Goal: Task Accomplishment & Management: Use online tool/utility

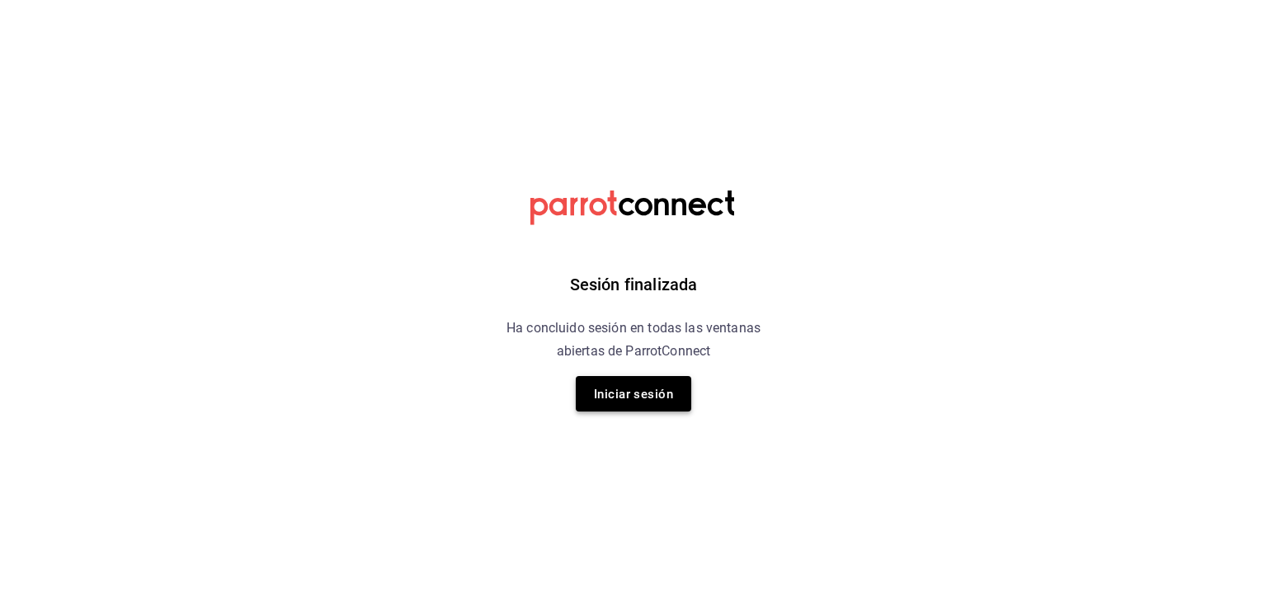
click at [658, 397] on font "Iniciar sesión" at bounding box center [633, 394] width 79 height 15
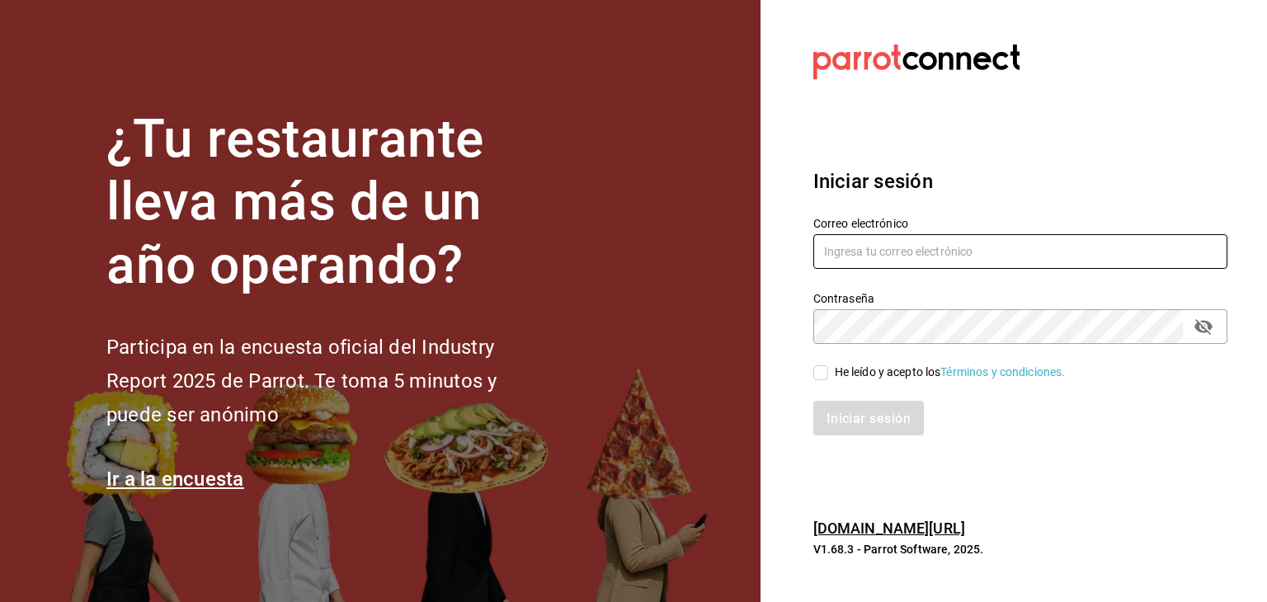
click at [893, 237] on input "text" at bounding box center [1021, 251] width 414 height 35
type input "cristian.mercado@grupocosteno.com"
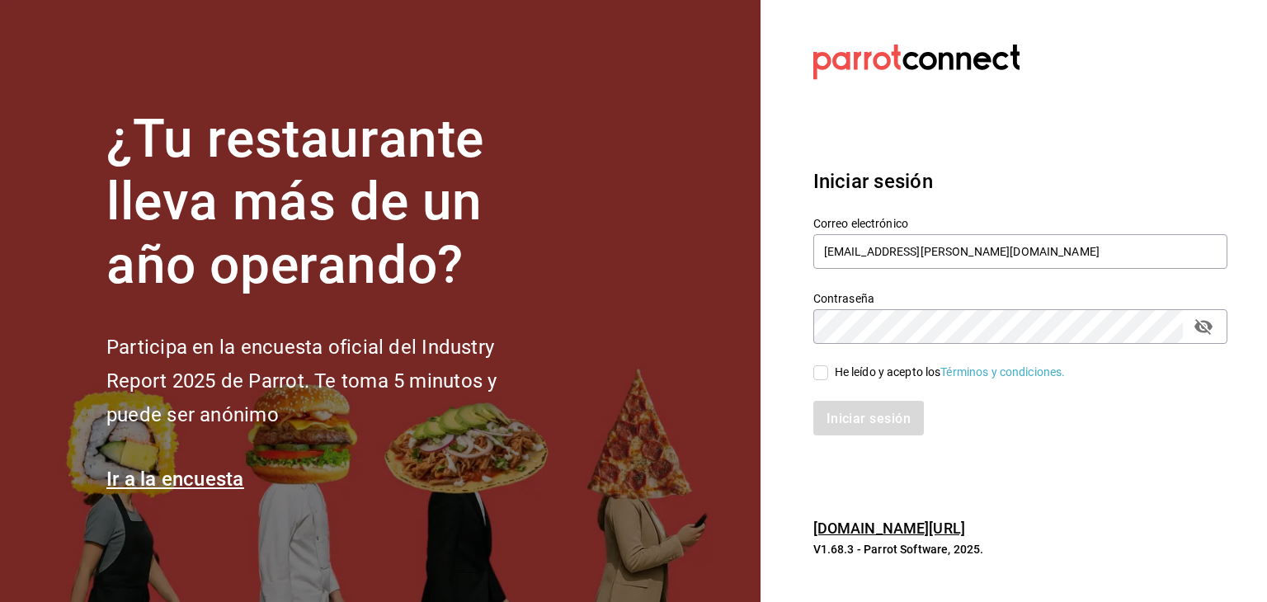
click at [823, 375] on input "He leído y acepto los Términos y condiciones." at bounding box center [821, 373] width 15 height 15
checkbox input "true"
click at [866, 431] on button "Iniciar sesión" at bounding box center [870, 418] width 112 height 35
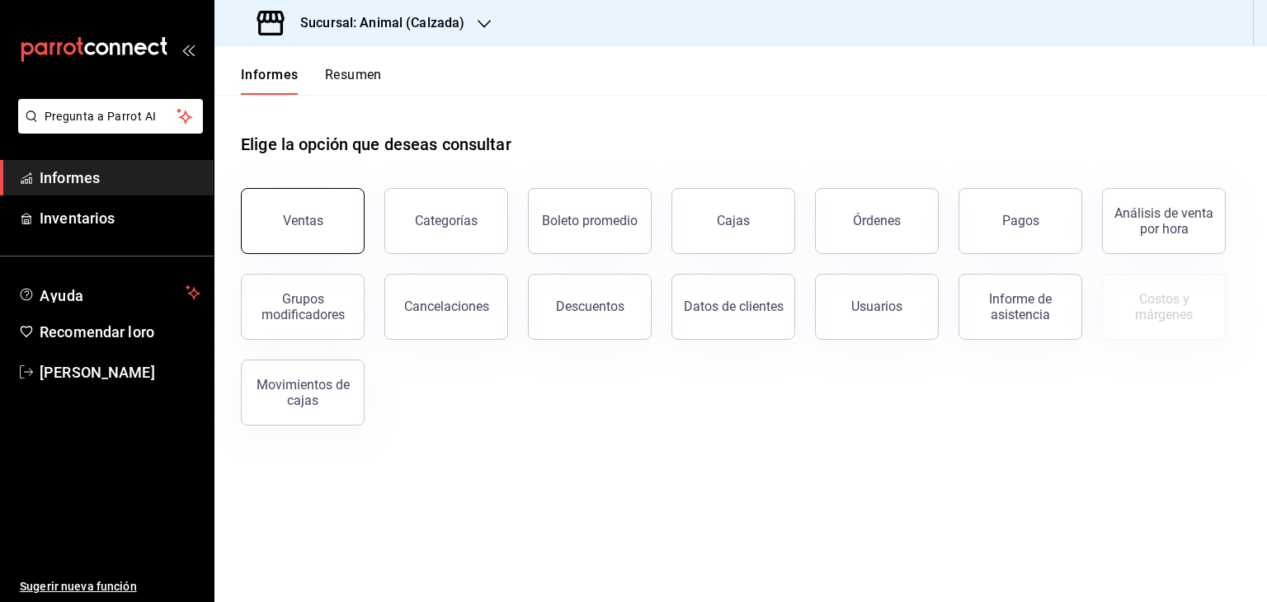
click at [326, 231] on button "Ventas" at bounding box center [303, 221] width 124 height 66
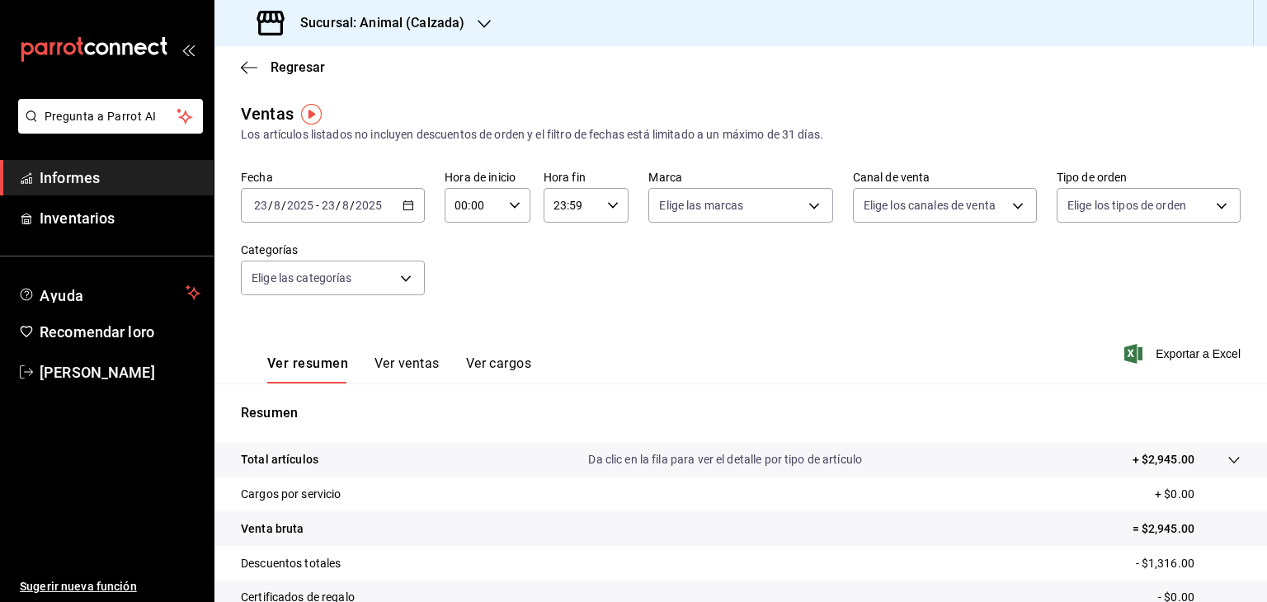
click at [457, 31] on font "Sucursal: Animal (Calzada)" at bounding box center [382, 23] width 164 height 16
click at [351, 104] on div "Mochomos (Metepec)" at bounding box center [338, 108] width 221 height 17
click at [407, 205] on icon "button" at bounding box center [409, 206] width 12 height 12
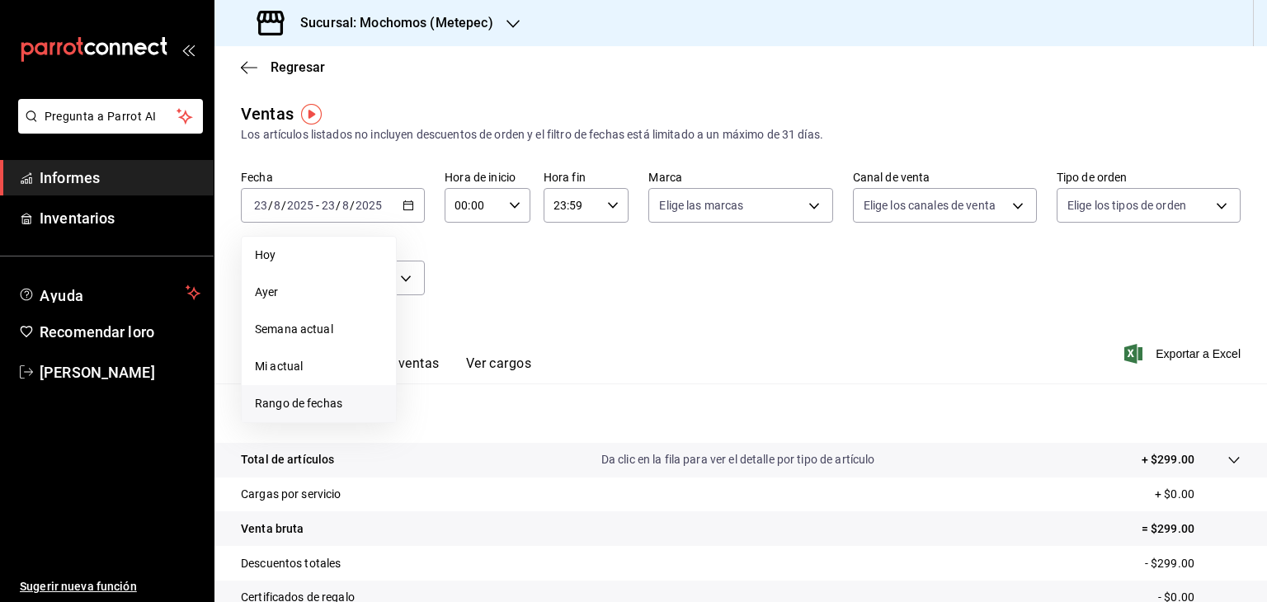
click at [300, 400] on font "Rango de fechas" at bounding box center [298, 403] width 87 height 13
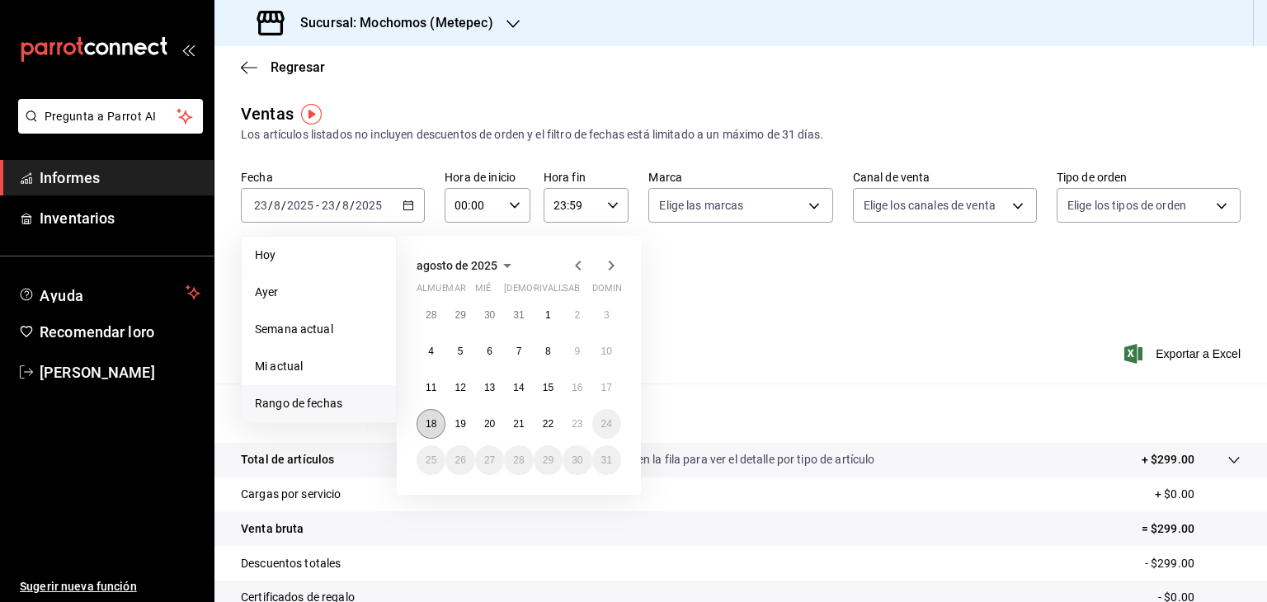
click at [435, 429] on button "18" at bounding box center [431, 424] width 29 height 30
click at [540, 419] on button "22" at bounding box center [548, 424] width 29 height 30
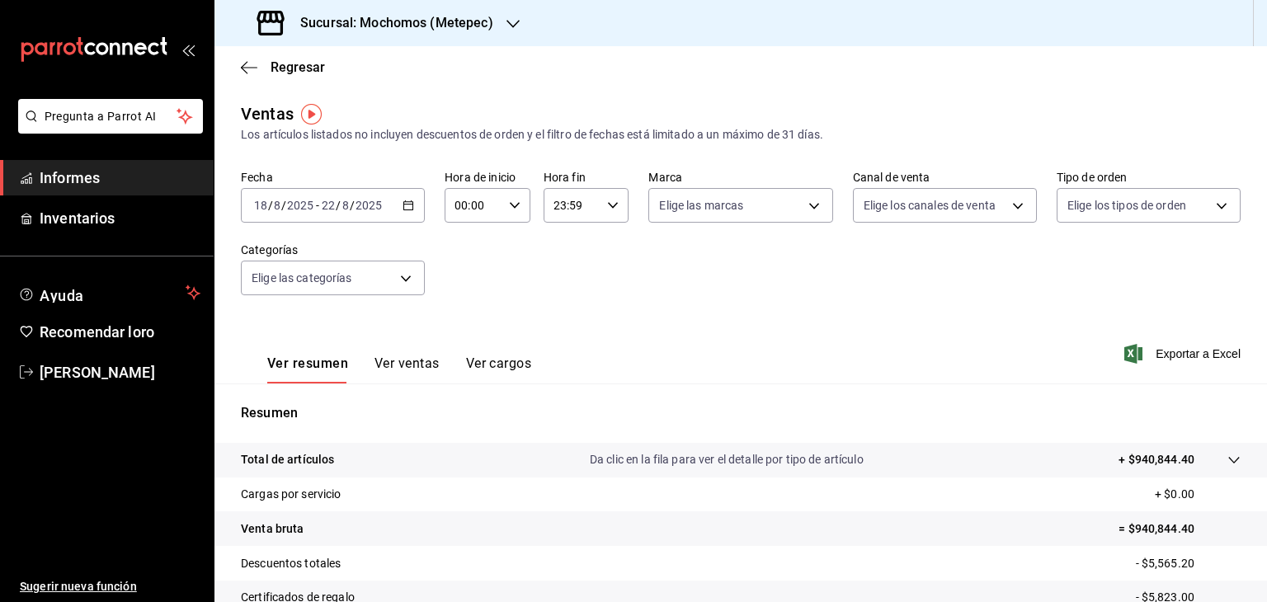
click at [403, 207] on \(Stroke\) "button" at bounding box center [408, 205] width 10 height 9
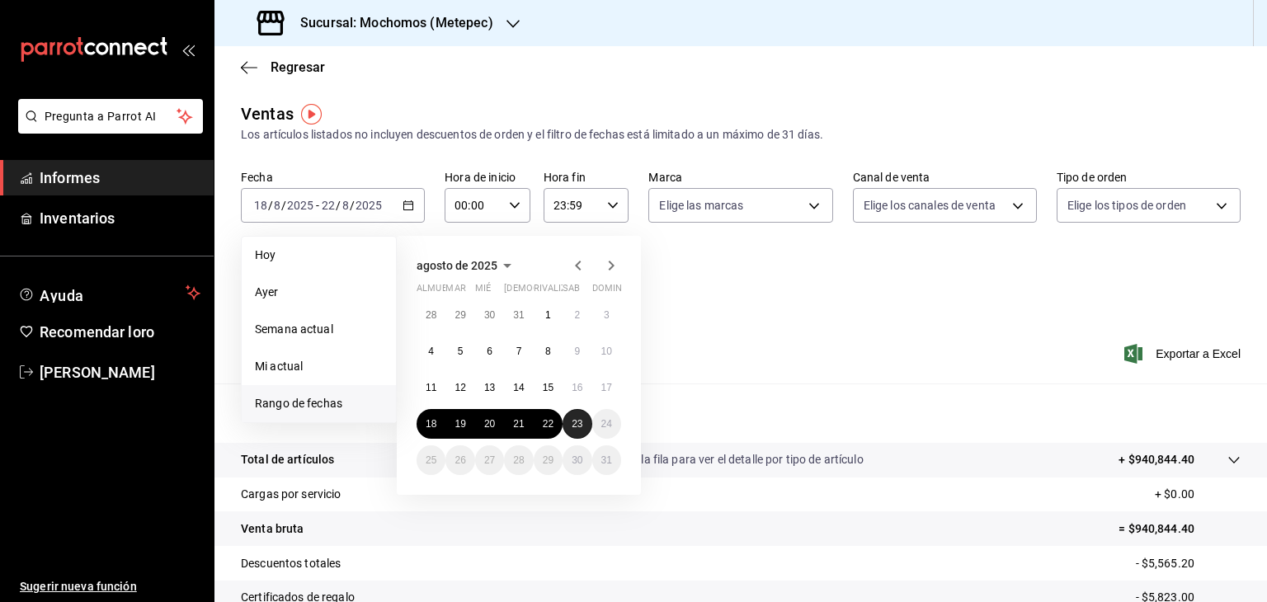
click at [582, 429] on button "23" at bounding box center [577, 424] width 29 height 30
click at [437, 425] on button "18" at bounding box center [431, 424] width 29 height 30
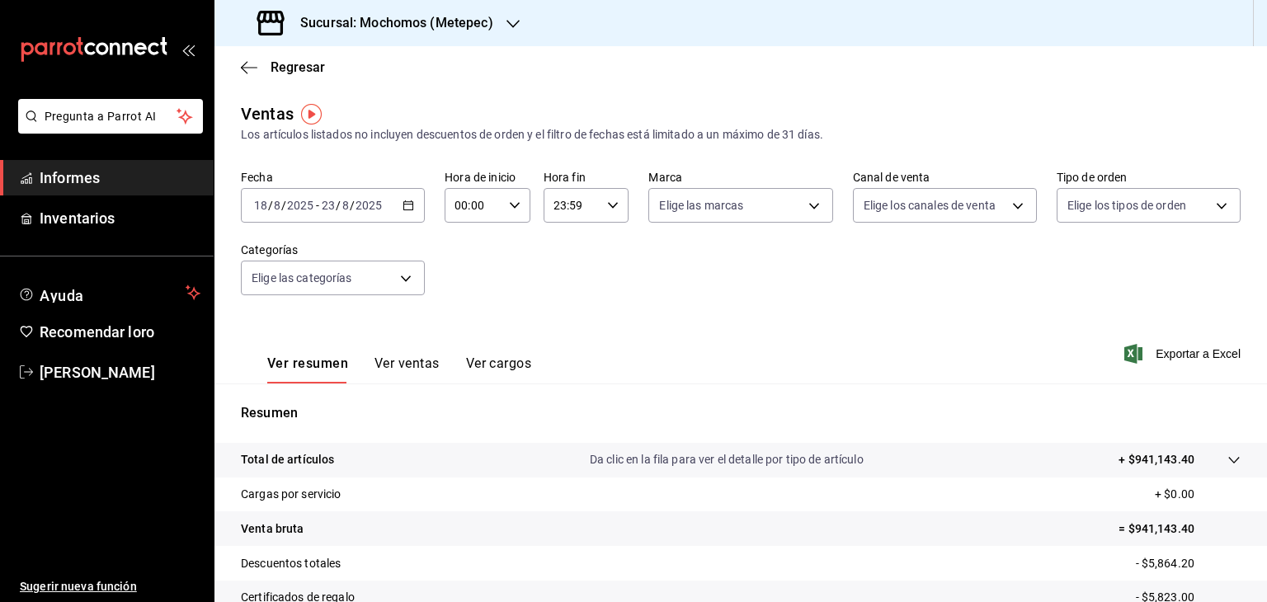
click at [406, 210] on icon "button" at bounding box center [409, 206] width 12 height 12
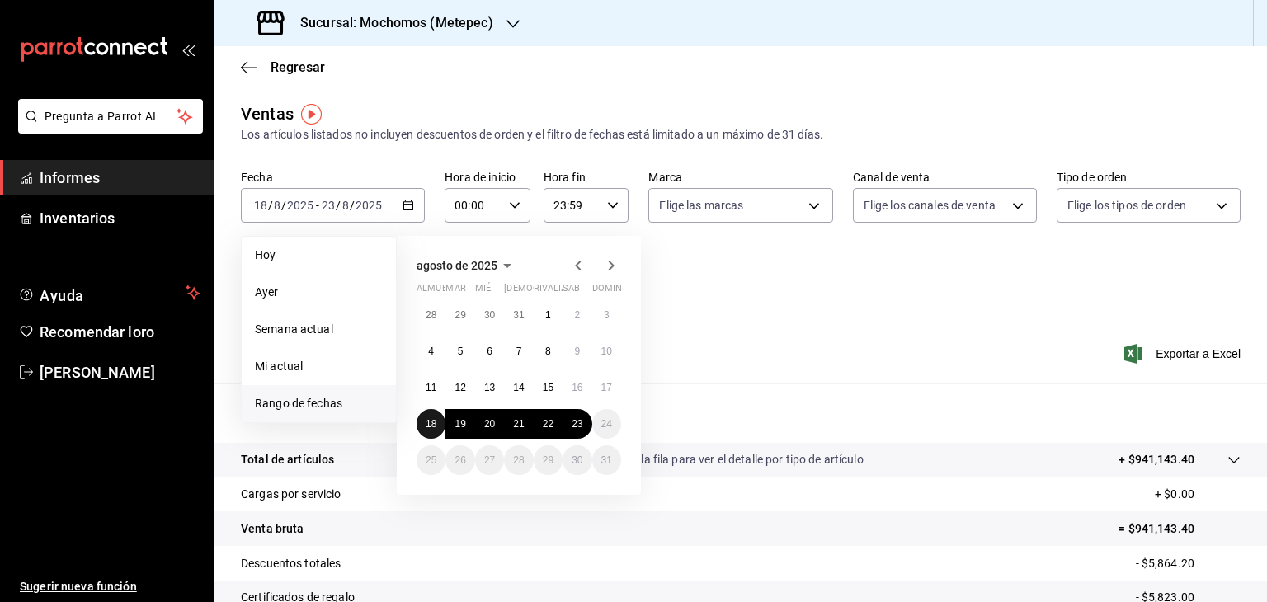
click at [436, 413] on button "18" at bounding box center [431, 424] width 29 height 30
click at [583, 421] on button "23" at bounding box center [577, 424] width 29 height 30
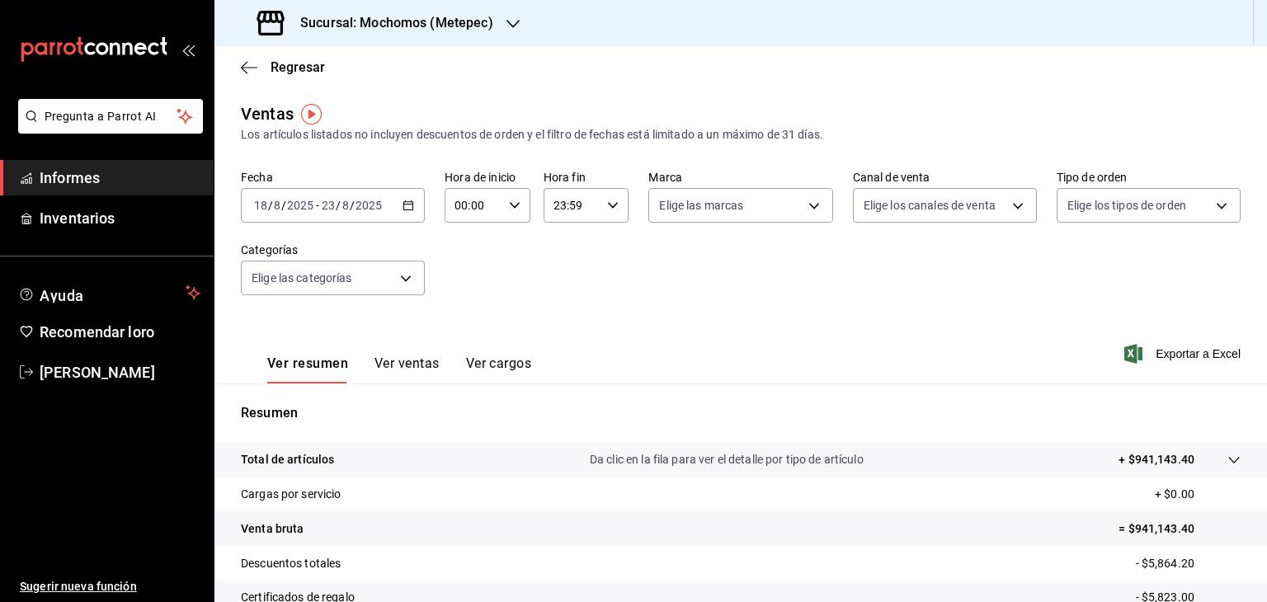
click at [517, 218] on div "00:00 Hora de inicio" at bounding box center [488, 205] width 86 height 35
click at [470, 314] on span "05" at bounding box center [463, 316] width 16 height 13
type input "05:00"
click at [602, 257] on div at bounding box center [633, 301] width 1267 height 602
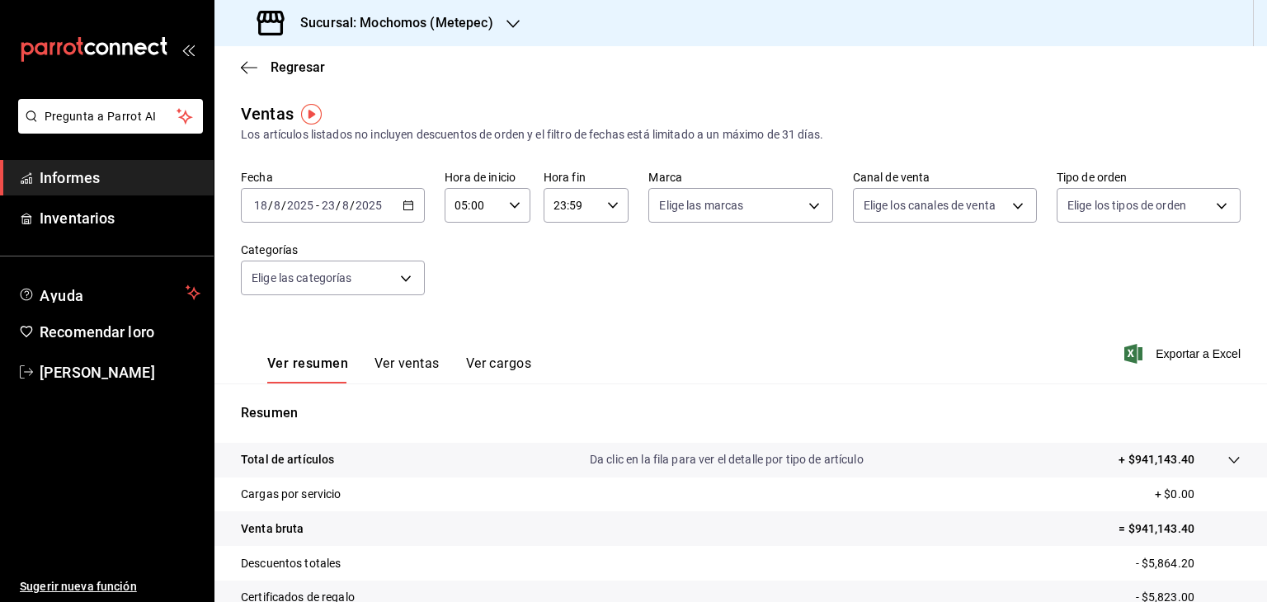
click at [610, 212] on div "23:59 Hora fin" at bounding box center [587, 205] width 86 height 35
click at [558, 238] on font "05" at bounding box center [560, 241] width 13 height 13
click at [614, 206] on div at bounding box center [633, 301] width 1267 height 602
click at [614, 206] on icon "button" at bounding box center [613, 206] width 12 height 12
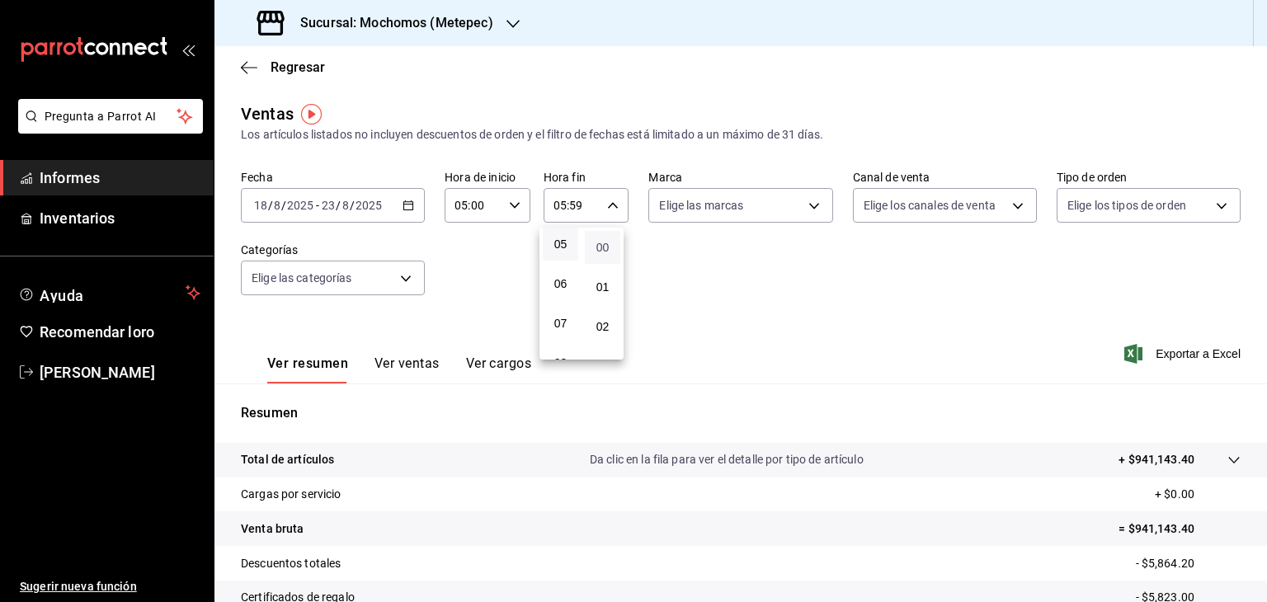
click at [601, 241] on font "00" at bounding box center [603, 247] width 13 height 13
type input "05:00"
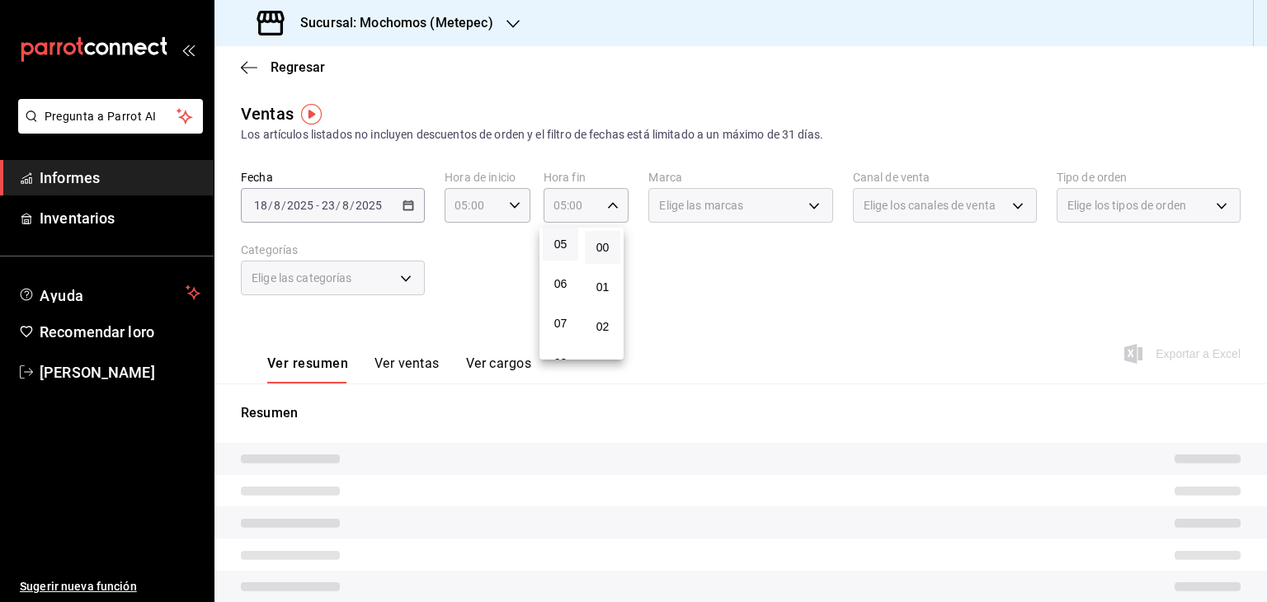
click at [874, 366] on div at bounding box center [633, 301] width 1267 height 602
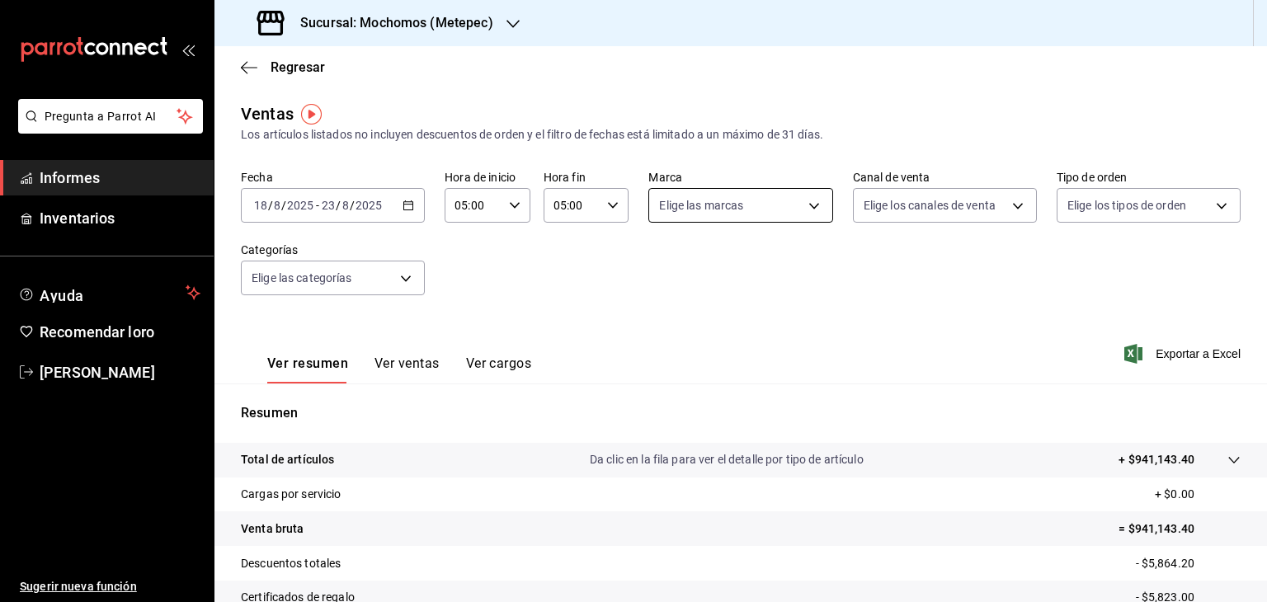
click at [792, 209] on body "Pregunta a Parrot AI Informes Inventarios Ayuda Recomendar loro Cristian Mercad…" at bounding box center [633, 301] width 1267 height 602
click at [720, 270] on font "Ver todos" at bounding box center [714, 268] width 50 height 13
type input "2365f74e-aa6b-4392-bdf2-72765591bddf"
checkbox input "true"
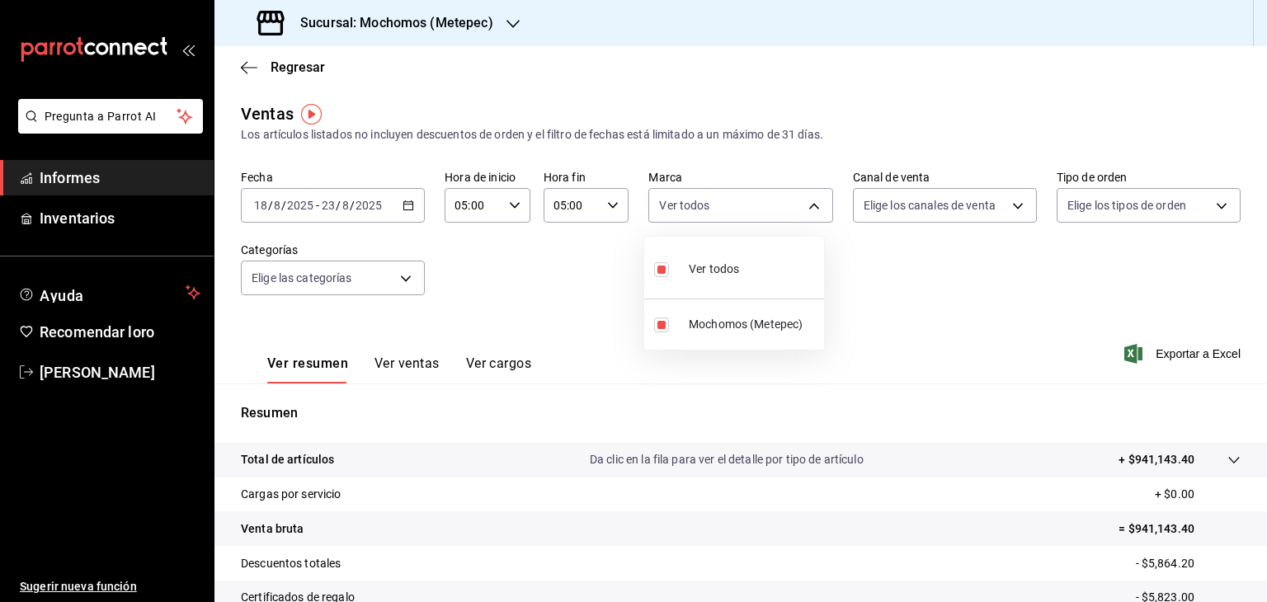
click at [385, 275] on div at bounding box center [633, 301] width 1267 height 602
click at [385, 275] on body "Pregunta a Parrot AI Informes Inventarios Ayuda Recomendar loro Cristian Mercad…" at bounding box center [633, 301] width 1267 height 602
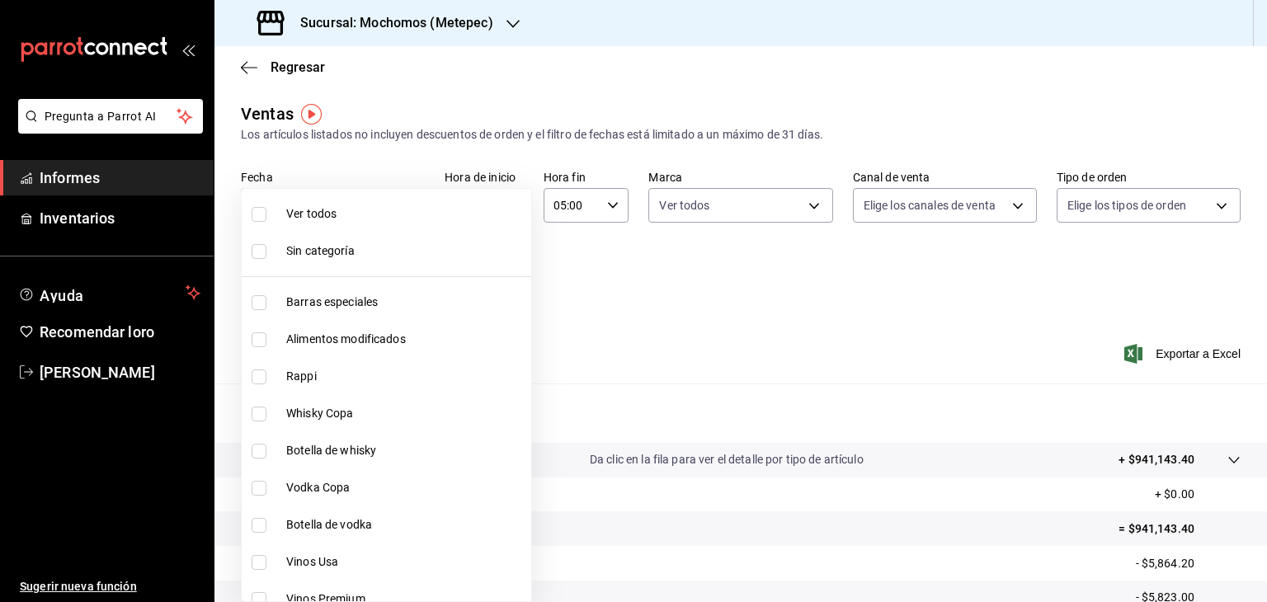
click at [342, 220] on span "Ver todos" at bounding box center [405, 213] width 238 height 17
type input "c9cbc288-c827-488d-81f5-370afefb1912,46081463-7037-4dd2-a9ab-e56ff6a8fa7c,bf958…"
checkbox input "true"
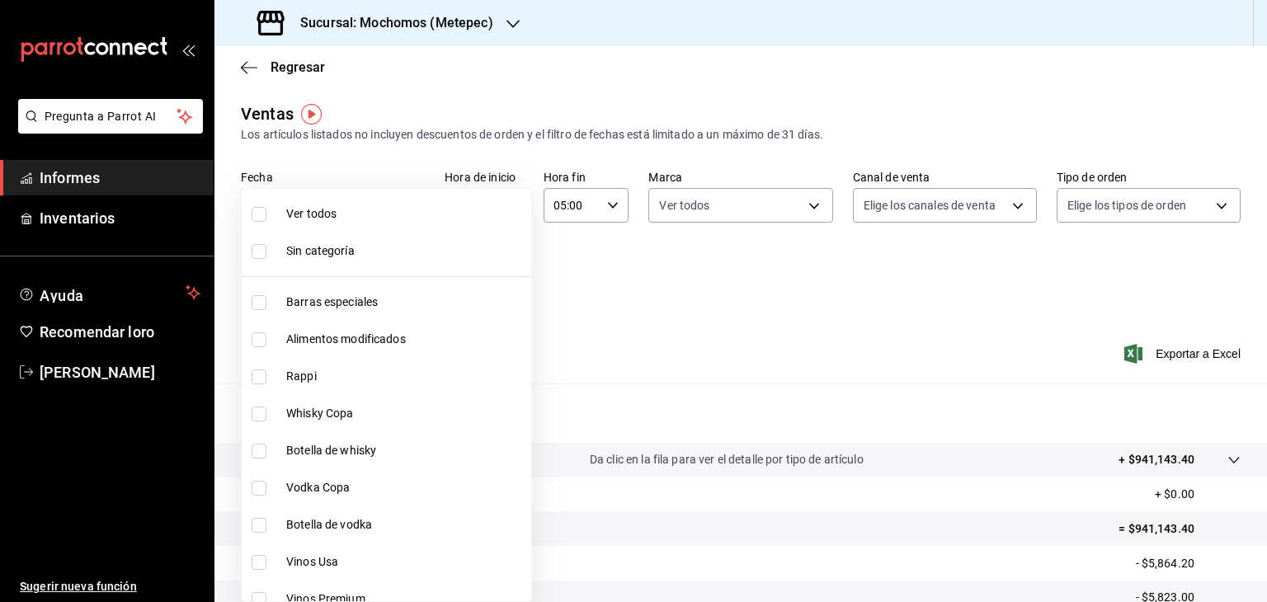
checkbox input "true"
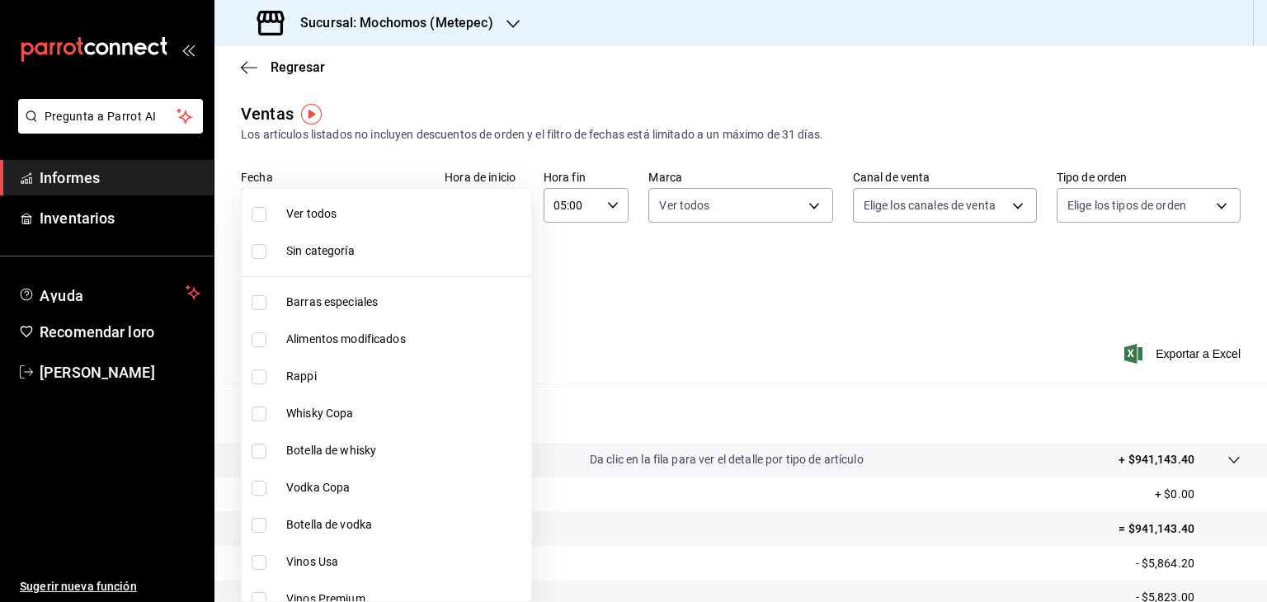
checkbox input "true"
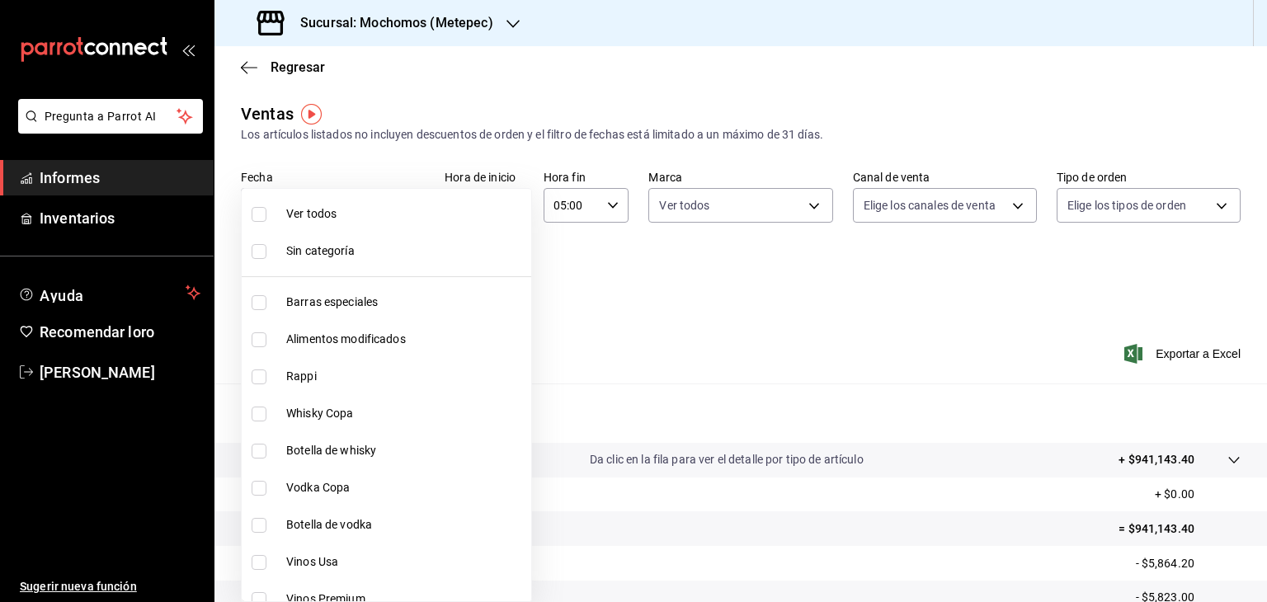
checkbox input "true"
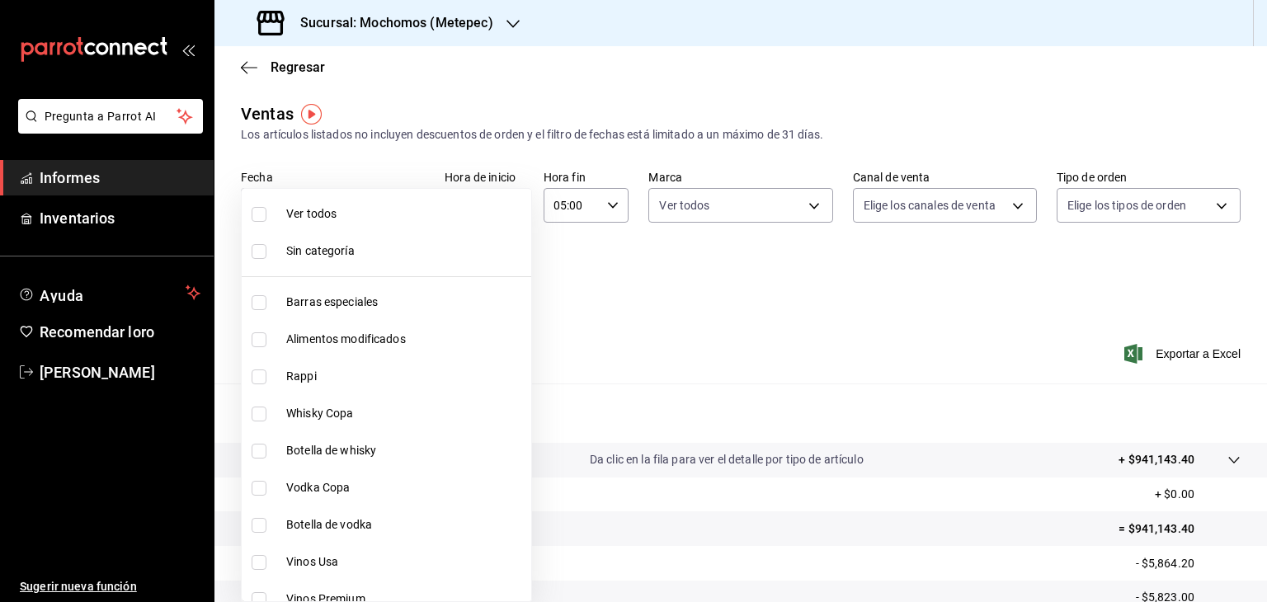
checkbox input "true"
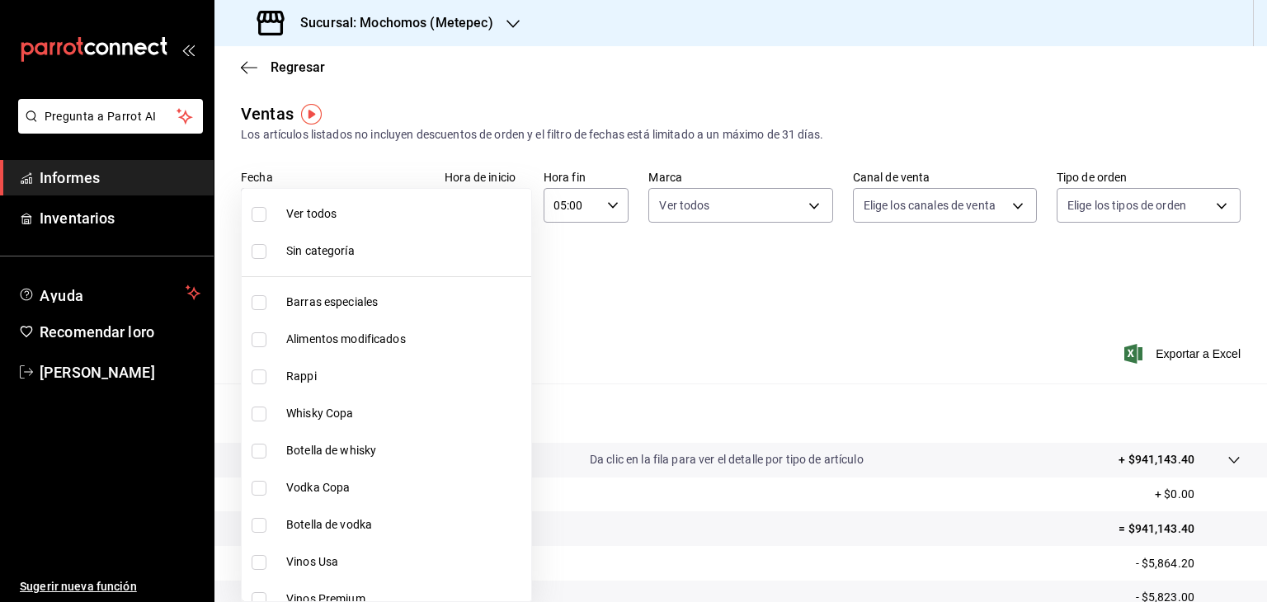
checkbox input "true"
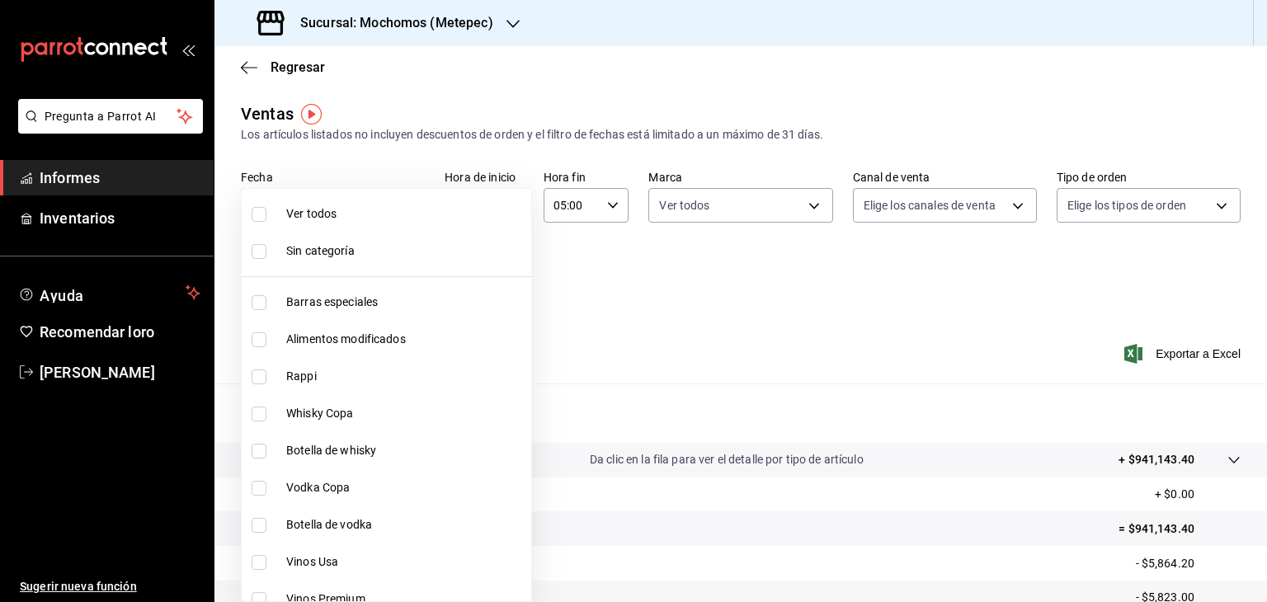
checkbox input "true"
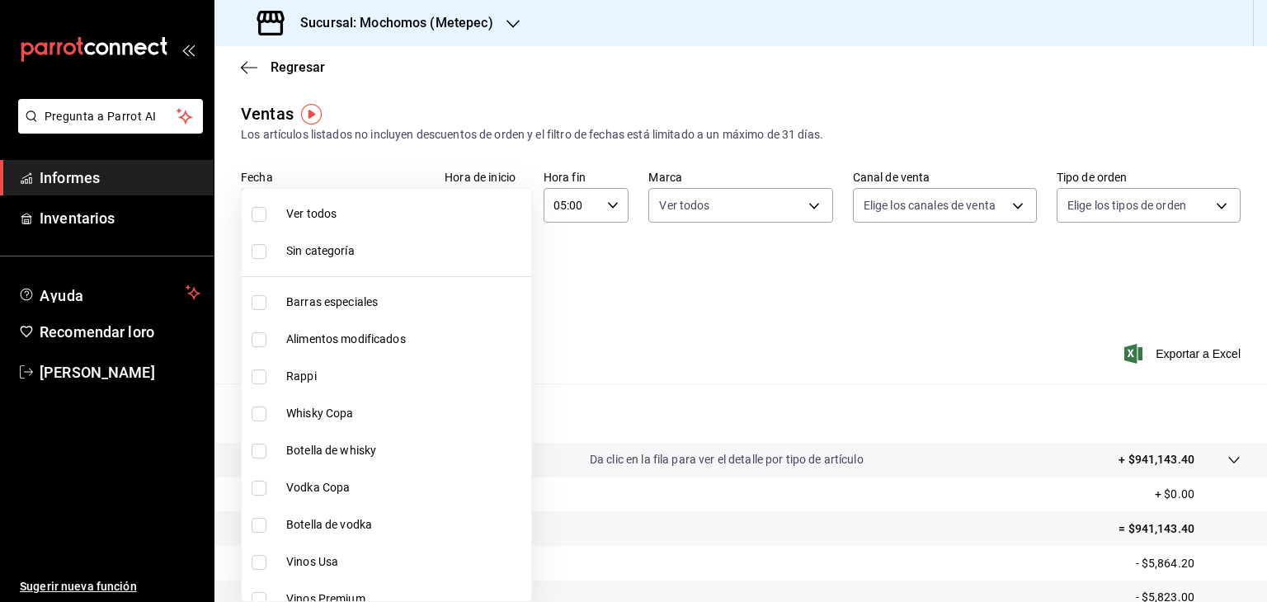
checkbox input "true"
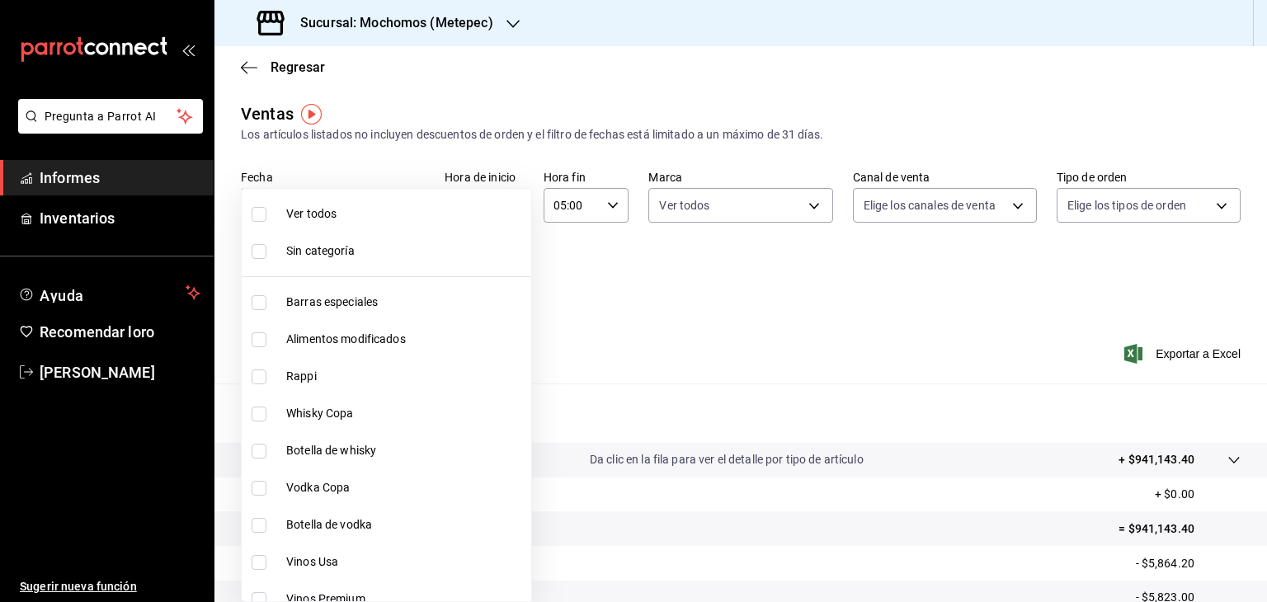
checkbox input "true"
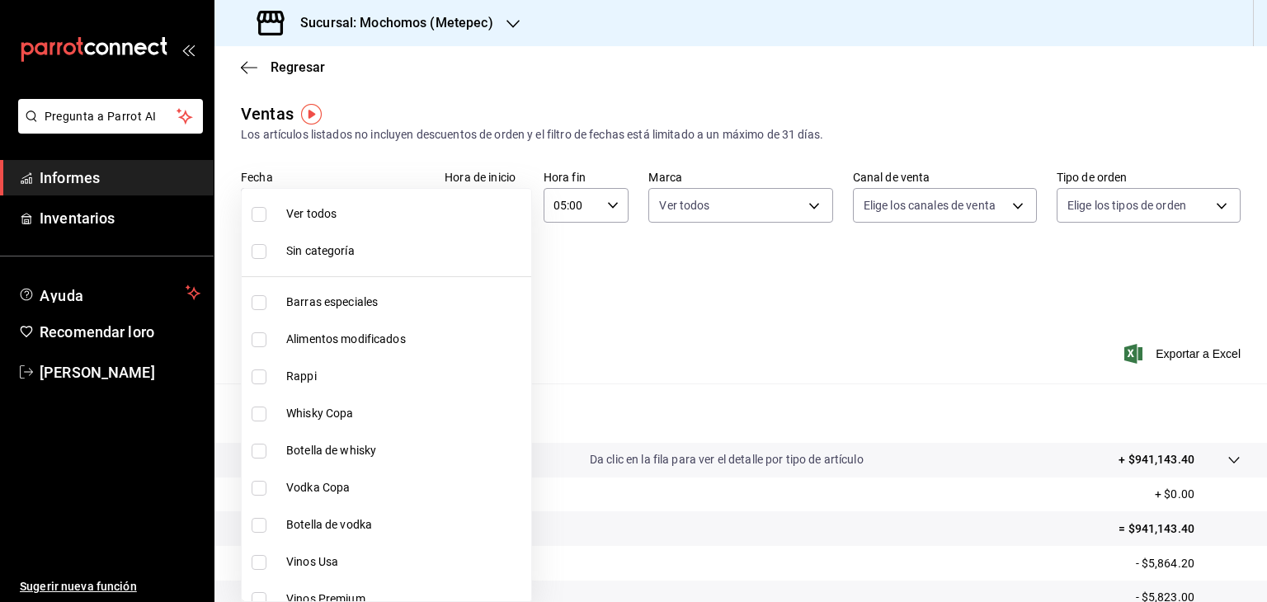
checkbox input "true"
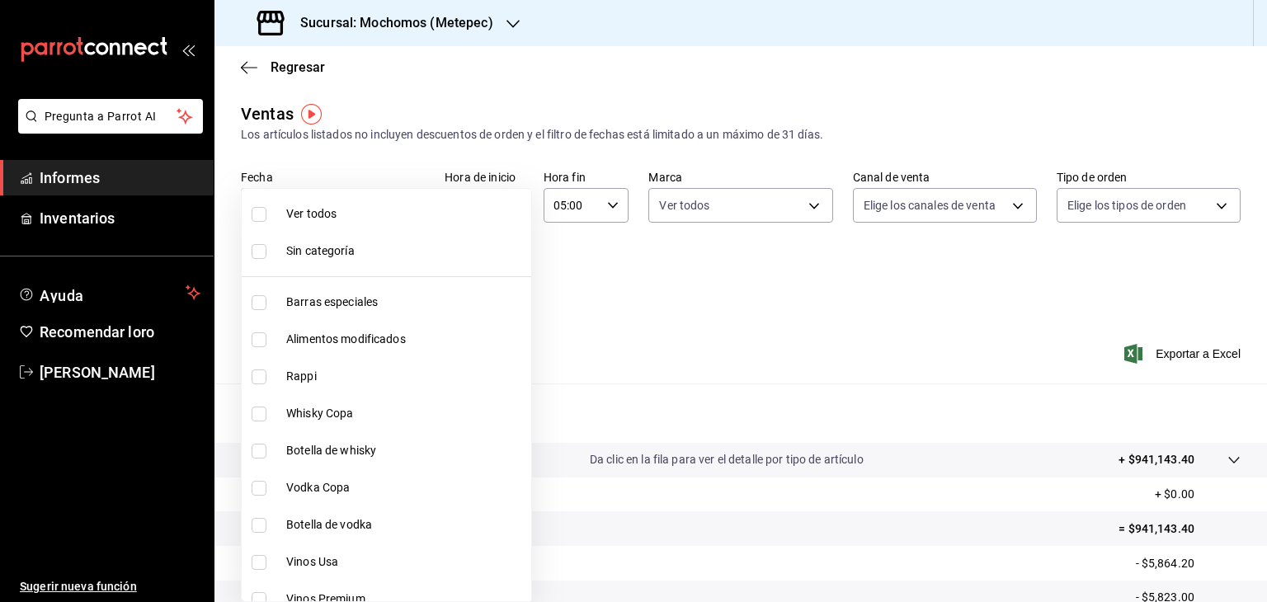
checkbox input "true"
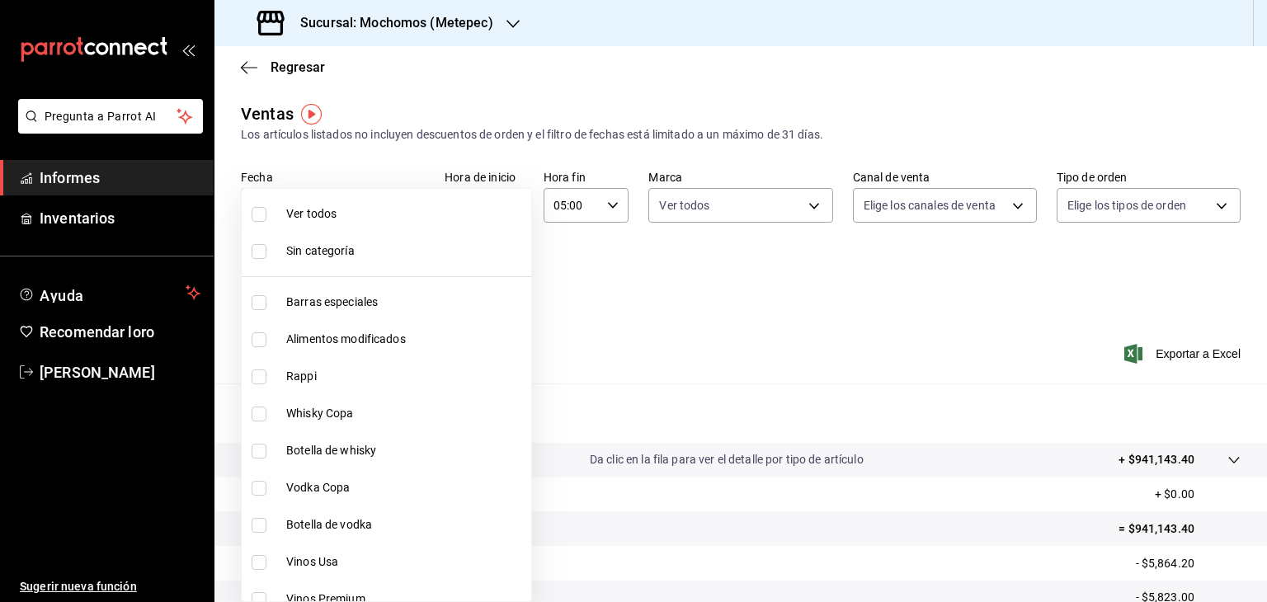
checkbox input "true"
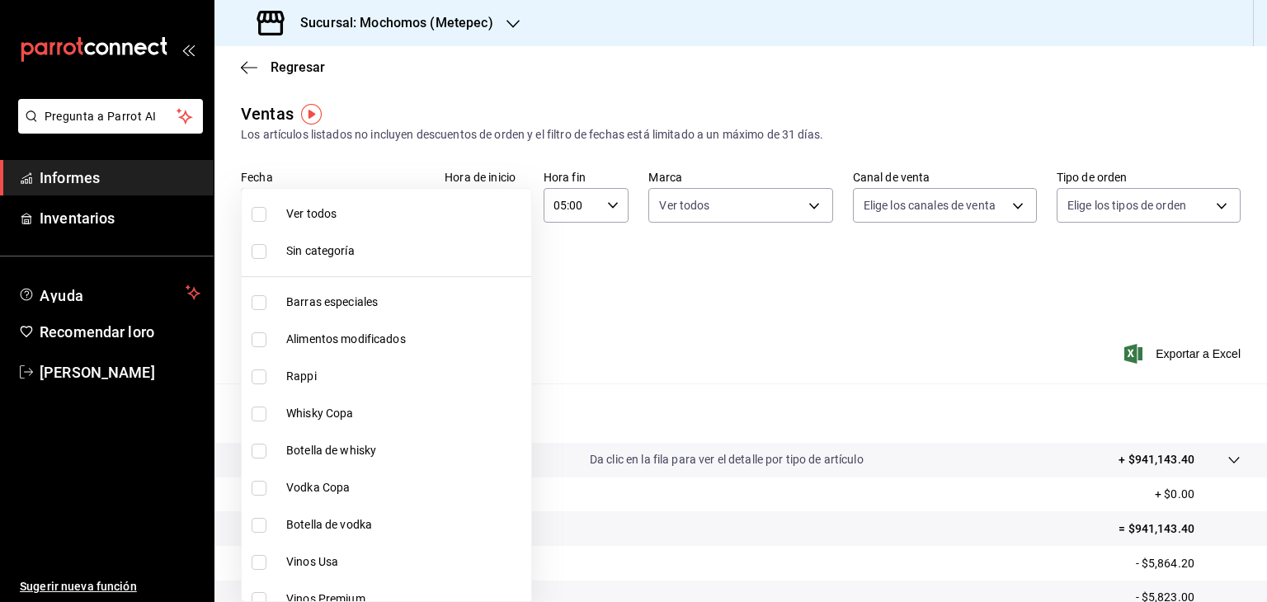
checkbox input "true"
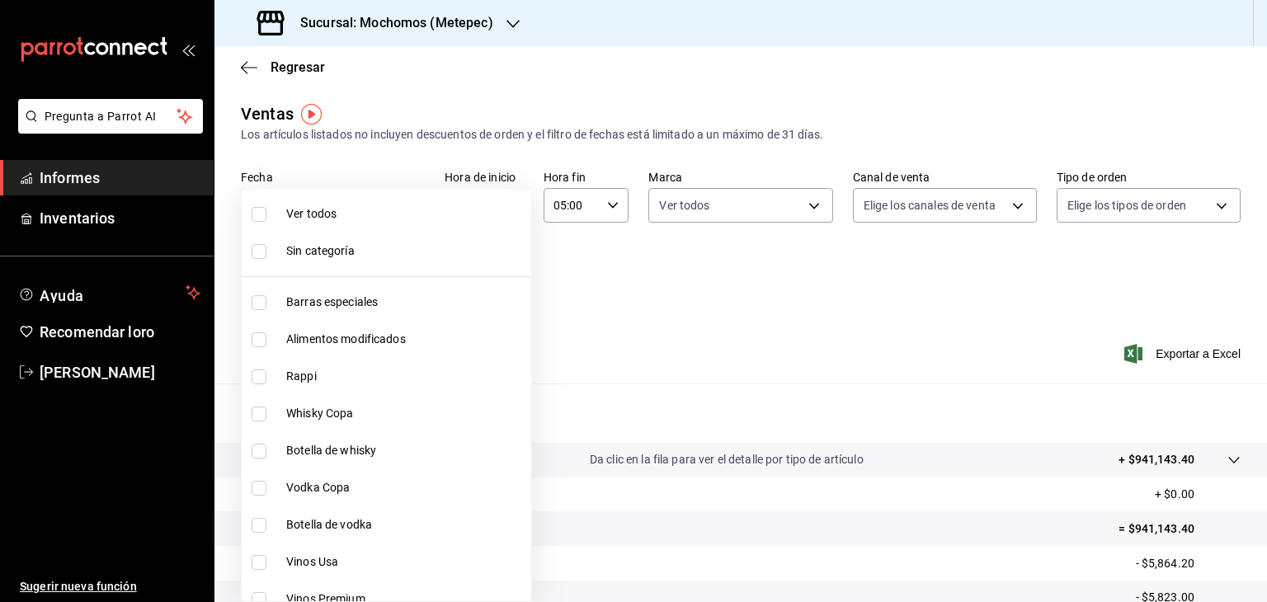
checkbox input "true"
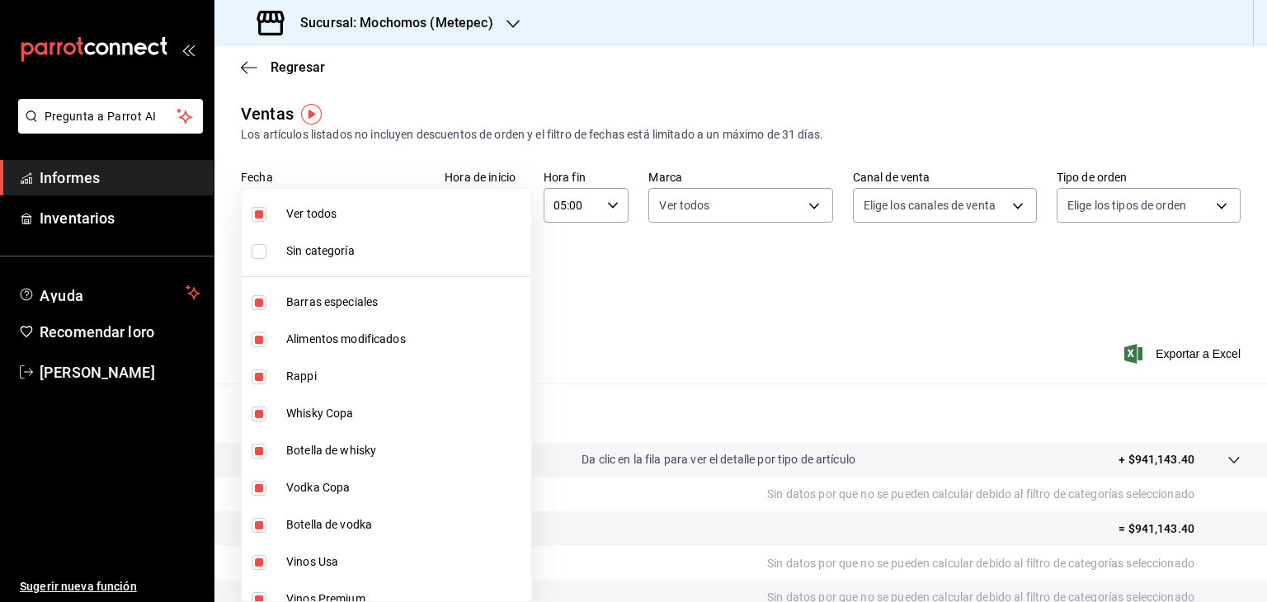
click at [872, 265] on div at bounding box center [633, 301] width 1267 height 602
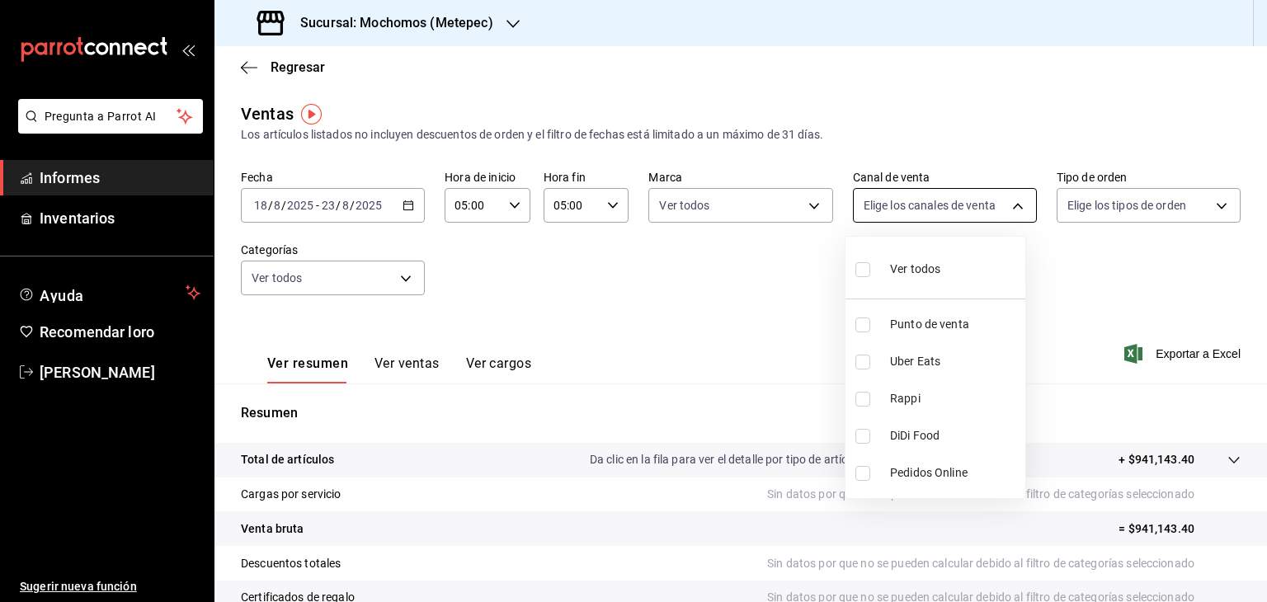
click at [982, 195] on body "Pregunta a Parrot AI Informes Inventarios Ayuda Recomendar loro [PERSON_NAME] S…" at bounding box center [633, 301] width 1267 height 602
click at [903, 269] on font "Ver todos" at bounding box center [915, 268] width 50 height 13
type input "PARROT,UBER_EATS,RAPPI,DIDI_FOOD,ONLINE"
checkbox input "true"
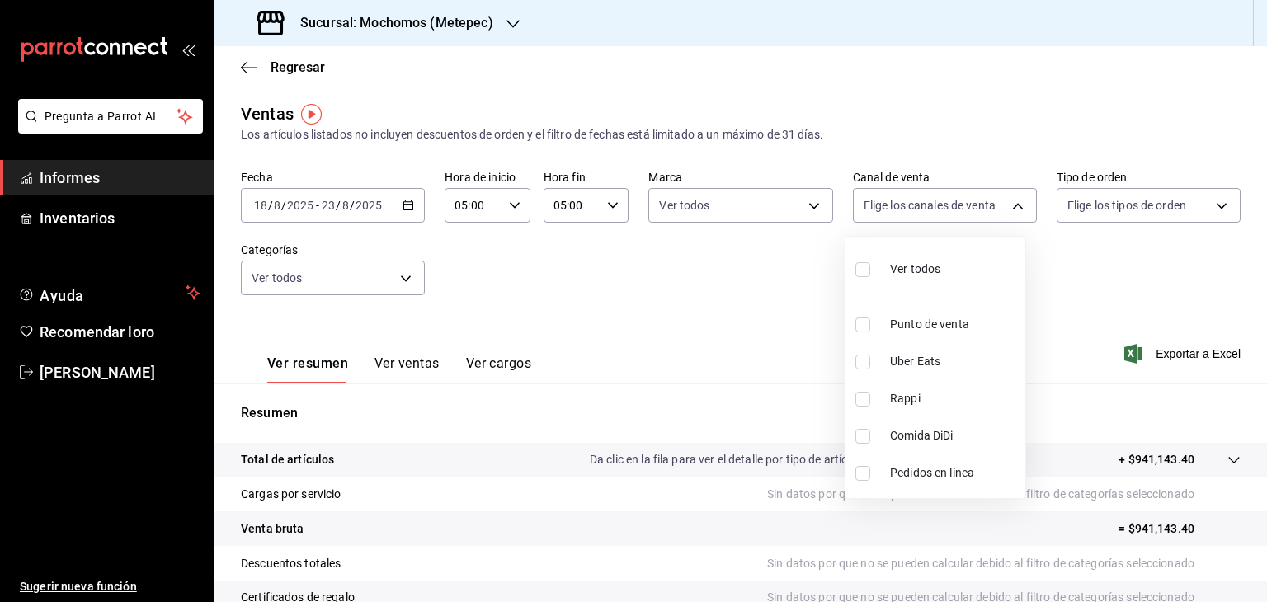
checkbox input "true"
click at [1099, 206] on div at bounding box center [633, 301] width 1267 height 602
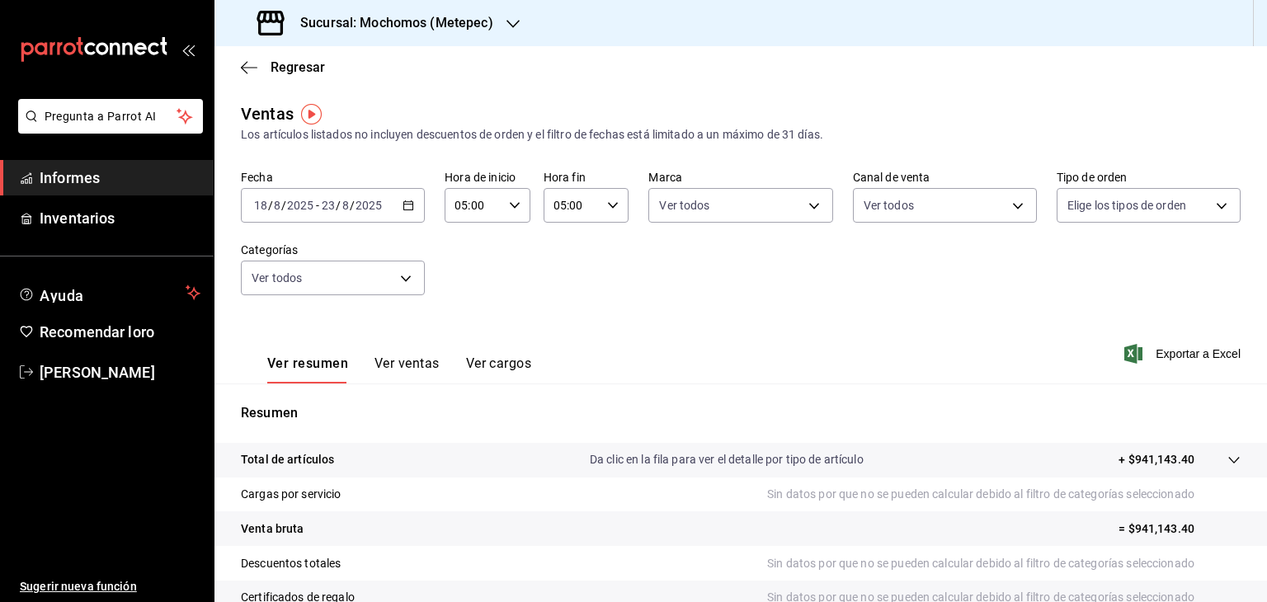
click at [1099, 206] on body "Pregunta a Parrot AI Informes Inventarios Ayuda Recomendar loro [PERSON_NAME] S…" at bounding box center [633, 301] width 1267 height 602
click at [1093, 256] on div "Ver todos" at bounding box center [1100, 267] width 85 height 35
type input "3a236ed8-2e24-47ca-8e59-ead494492482,da8509e8-5fca-4f62-958e-973104937870,EXTER…"
checkbox input "true"
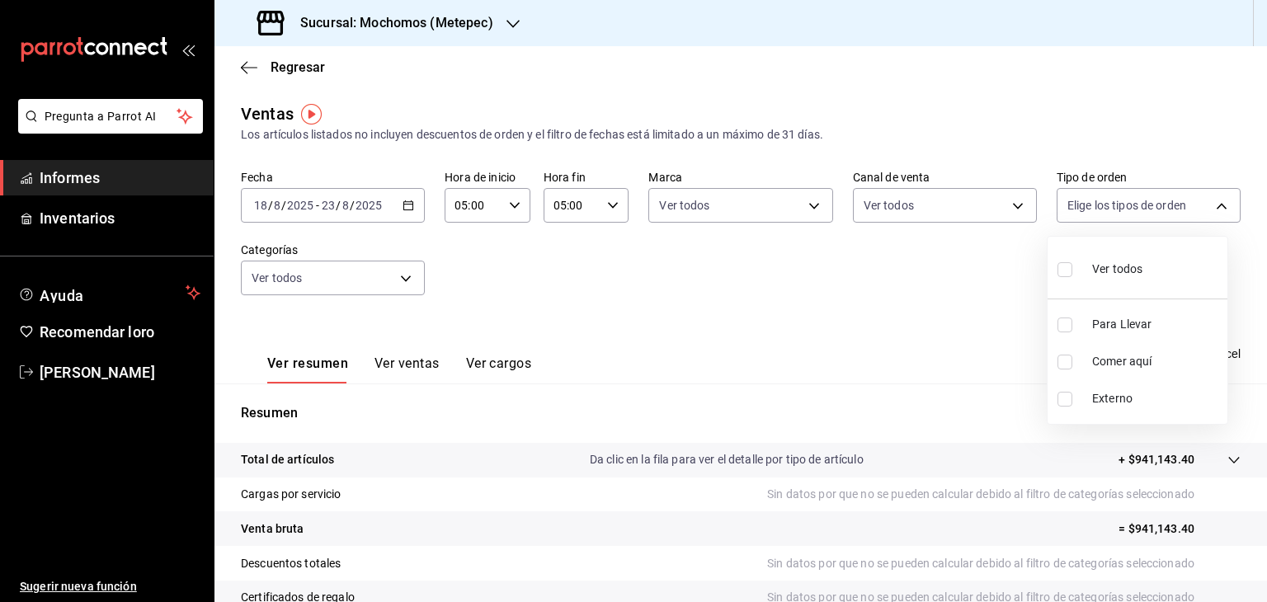
checkbox input "true"
click at [964, 366] on div at bounding box center [633, 301] width 1267 height 602
click at [1180, 347] on font "Exportar a Excel" at bounding box center [1198, 353] width 85 height 13
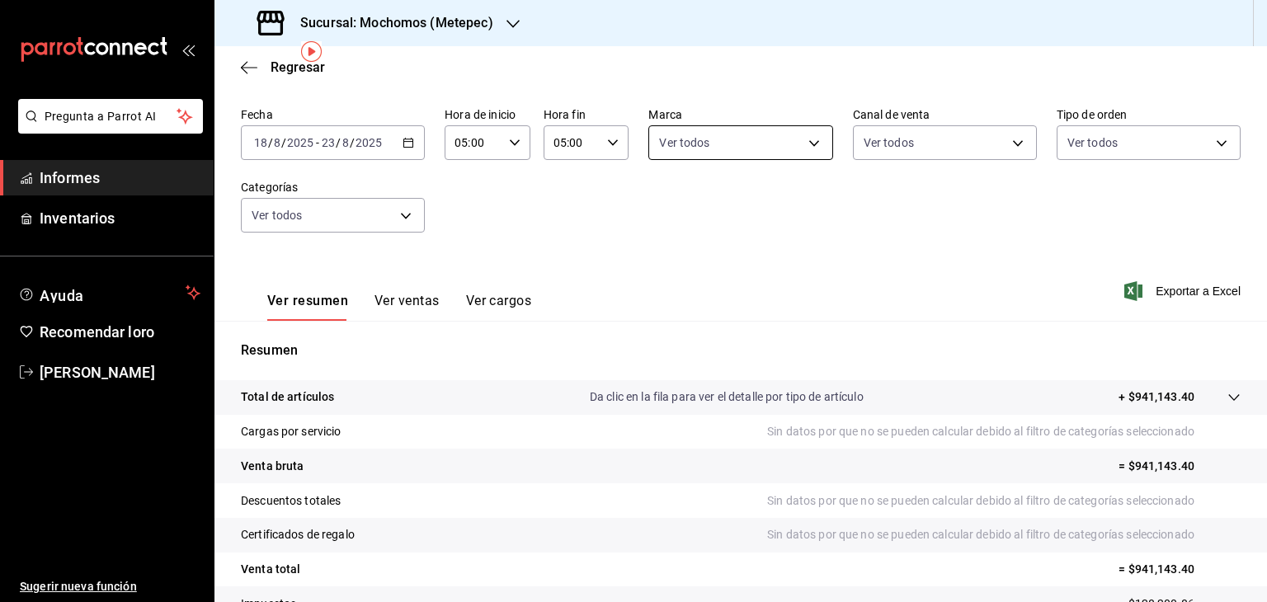
click at [813, 139] on body "Pregunta a Parrot AI Informes Inventarios Ayuda Recomendar loro [PERSON_NAME] S…" at bounding box center [633, 301] width 1267 height 602
click at [813, 139] on div at bounding box center [633, 301] width 1267 height 602
click at [946, 149] on body "Pregunta a Parrot AI Informes Inventarios Ayuda Recomendar loro [PERSON_NAME] S…" at bounding box center [633, 301] width 1267 height 602
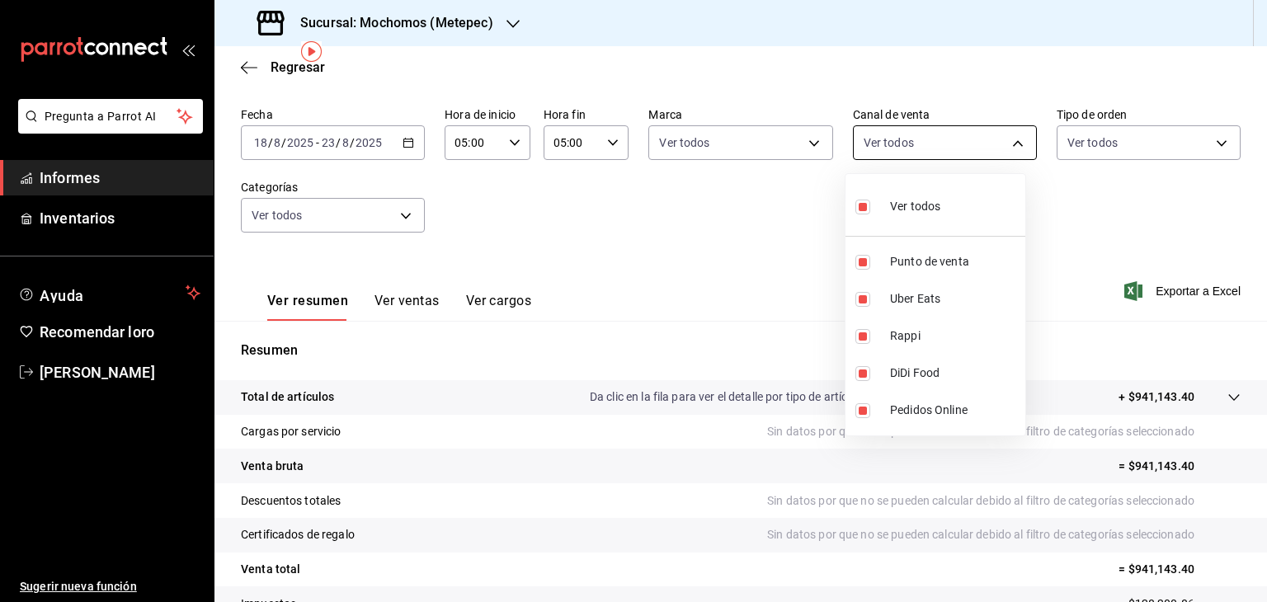
click at [946, 149] on div at bounding box center [633, 301] width 1267 height 602
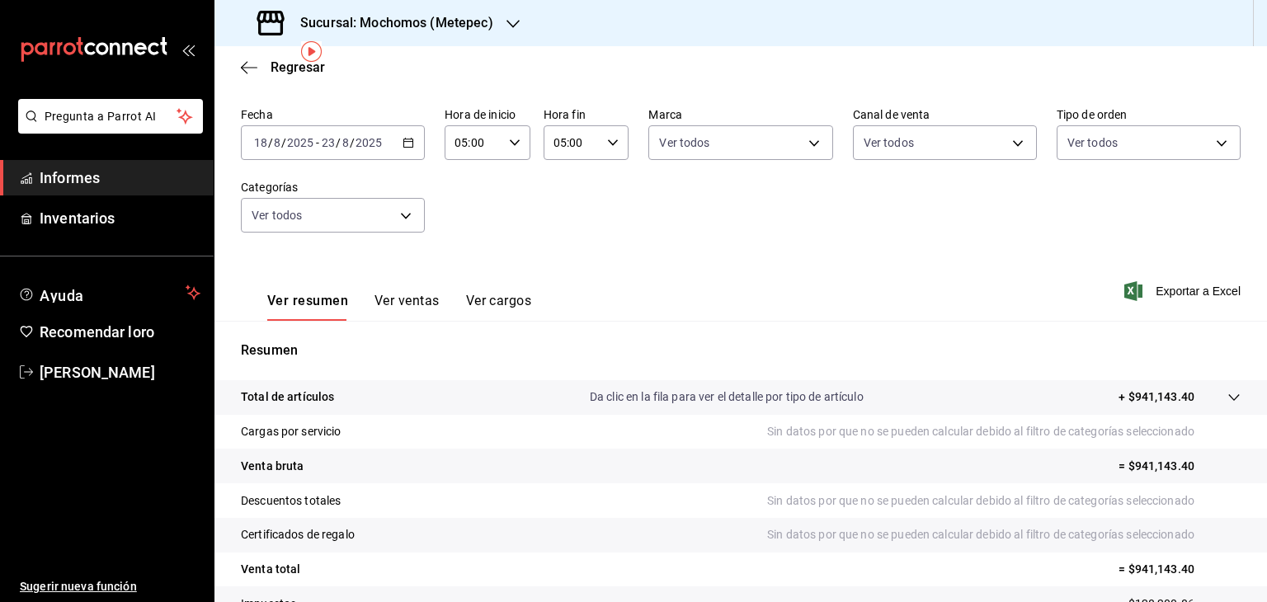
click at [1119, 144] on body "Pregunta a Parrot AI Informes Inventarios Ayuda Recomendar loro [PERSON_NAME] S…" at bounding box center [633, 301] width 1267 height 602
click at [500, 273] on div at bounding box center [633, 301] width 1267 height 602
click at [391, 238] on div "Fecha 2025-08-18 18 / 8 / 2025 - 2025-08-23 23 / 8 / 2025 Hora de inicio 05:00 …" at bounding box center [741, 179] width 1000 height 145
click at [394, 221] on body "Pregunta a Parrot AI Informes Inventarios Ayuda Recomendar loro [PERSON_NAME] S…" at bounding box center [633, 301] width 1267 height 602
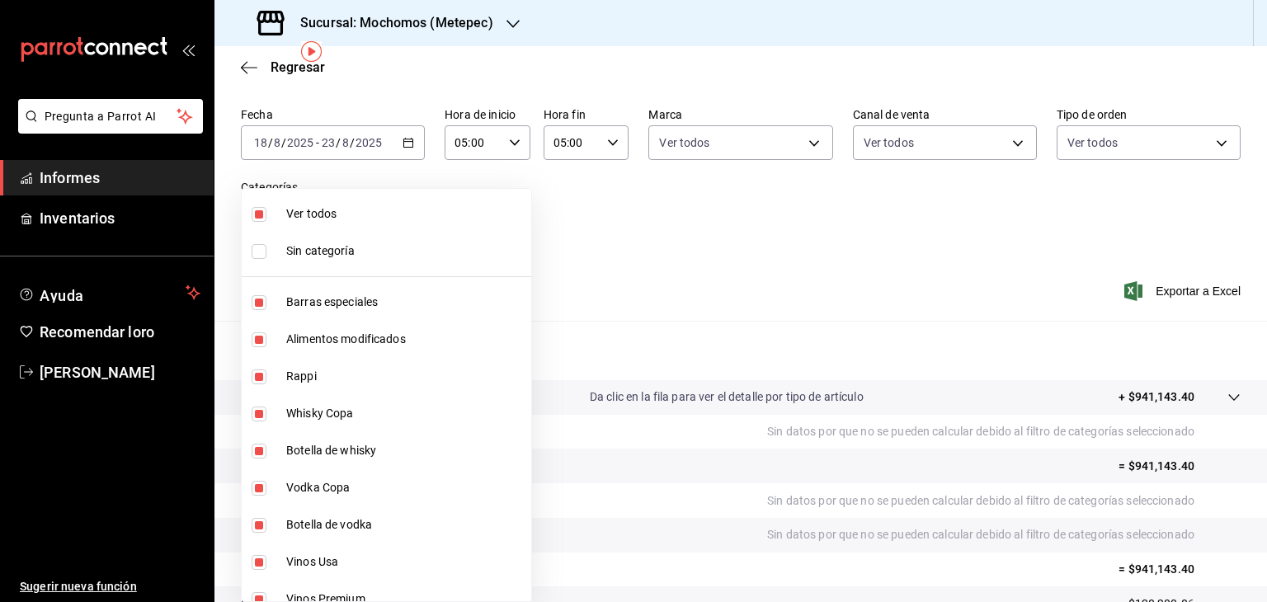
click at [729, 252] on div at bounding box center [633, 301] width 1267 height 602
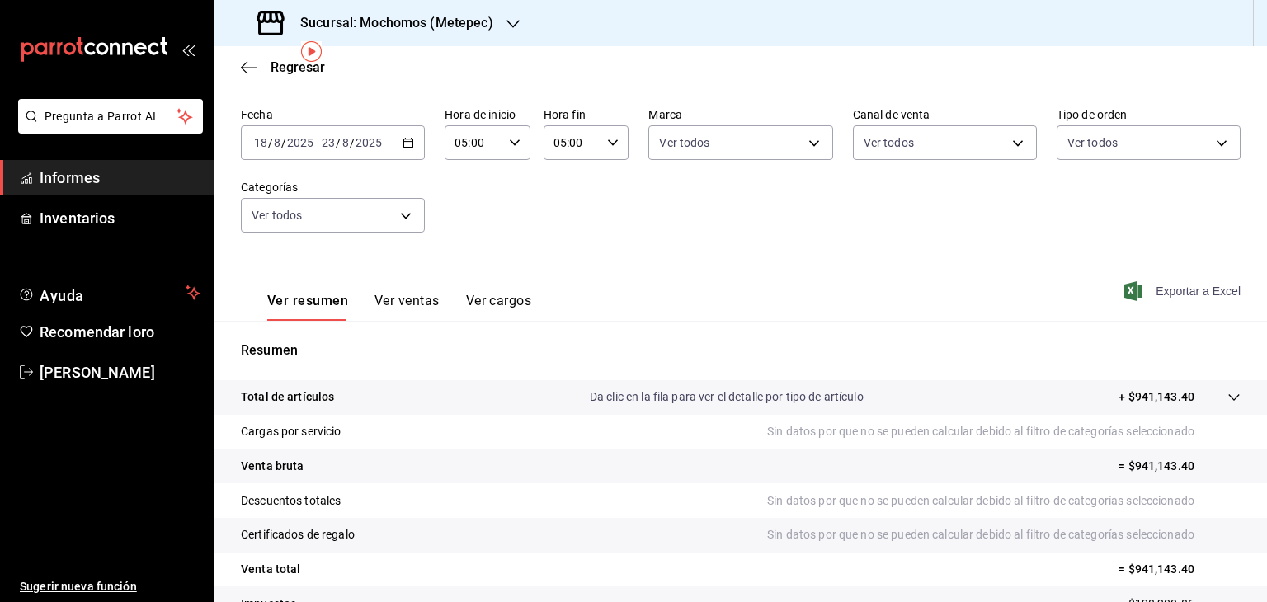
click at [1191, 282] on span "Exportar a Excel" at bounding box center [1184, 291] width 113 height 20
click at [743, 90] on div "Ventas Los artículos listados no incluyen descuentos de orden y el filtro de fe…" at bounding box center [741, 370] width 1053 height 663
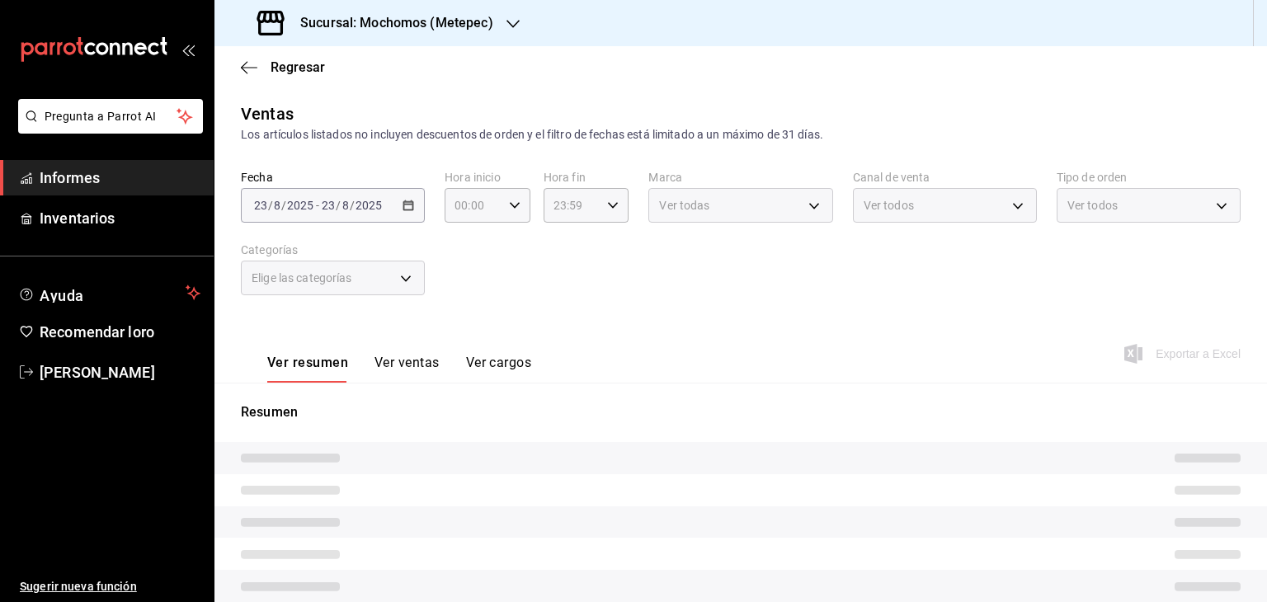
type input "05:00"
type input "PARROT,UBER_EATS,RAPPI,DIDI_FOOD,ONLINE"
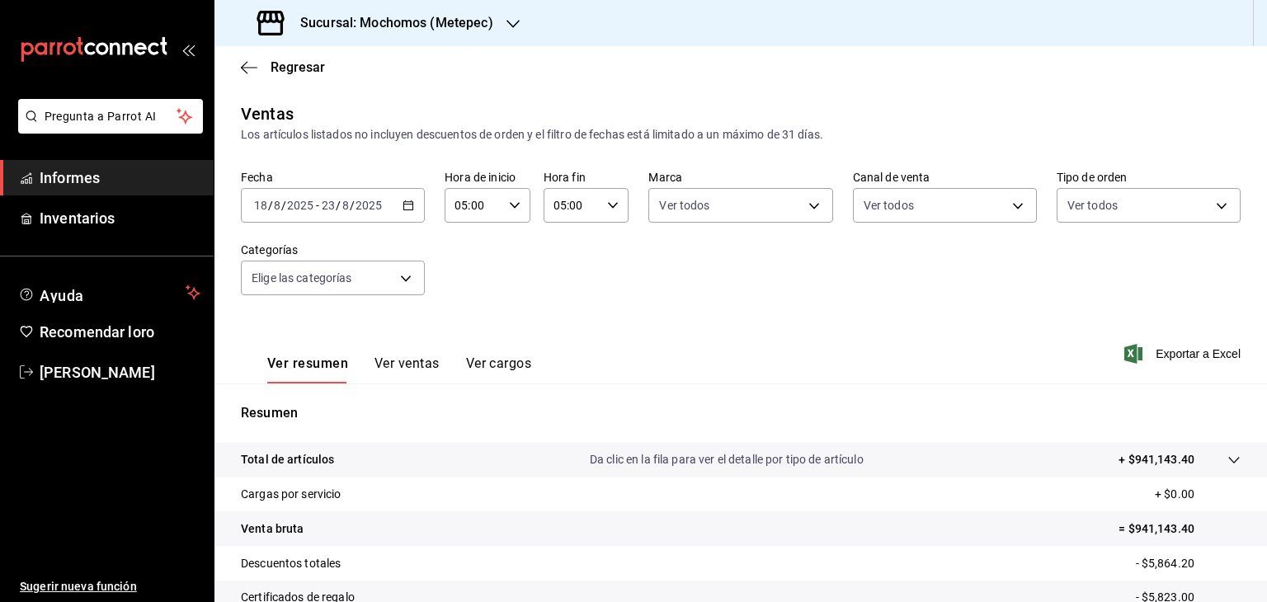
click at [393, 212] on div "2025-08-18 18 / 8 / 2025 - 2025-08-23 23 / 8 / 2025" at bounding box center [333, 205] width 184 height 35
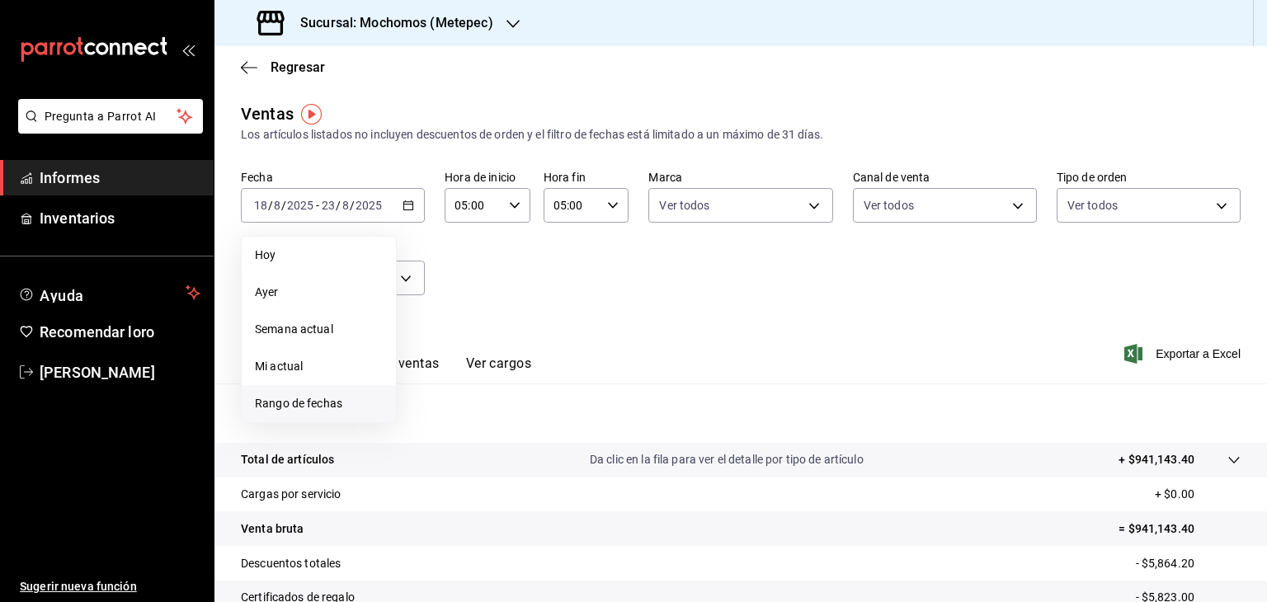
click at [298, 407] on font "Rango de fechas" at bounding box center [298, 403] width 87 height 13
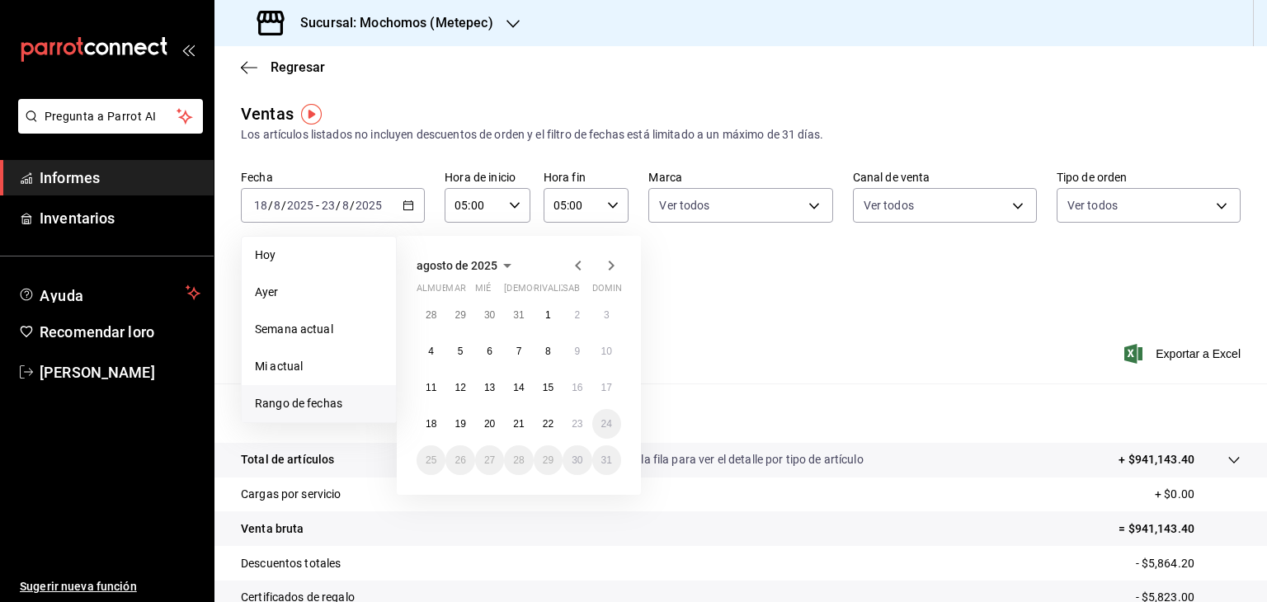
click at [802, 328] on div "Ver resumen Ver ventas Ver cargos Exportar a Excel" at bounding box center [741, 349] width 1053 height 68
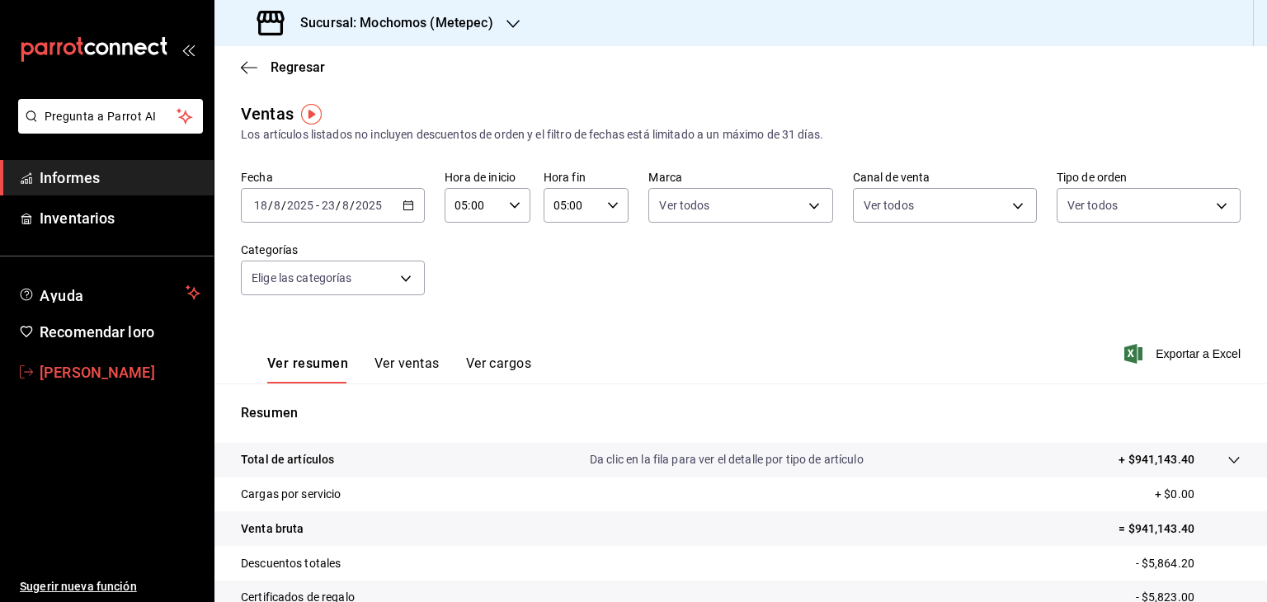
click at [137, 376] on font "[PERSON_NAME]" at bounding box center [98, 372] width 116 height 17
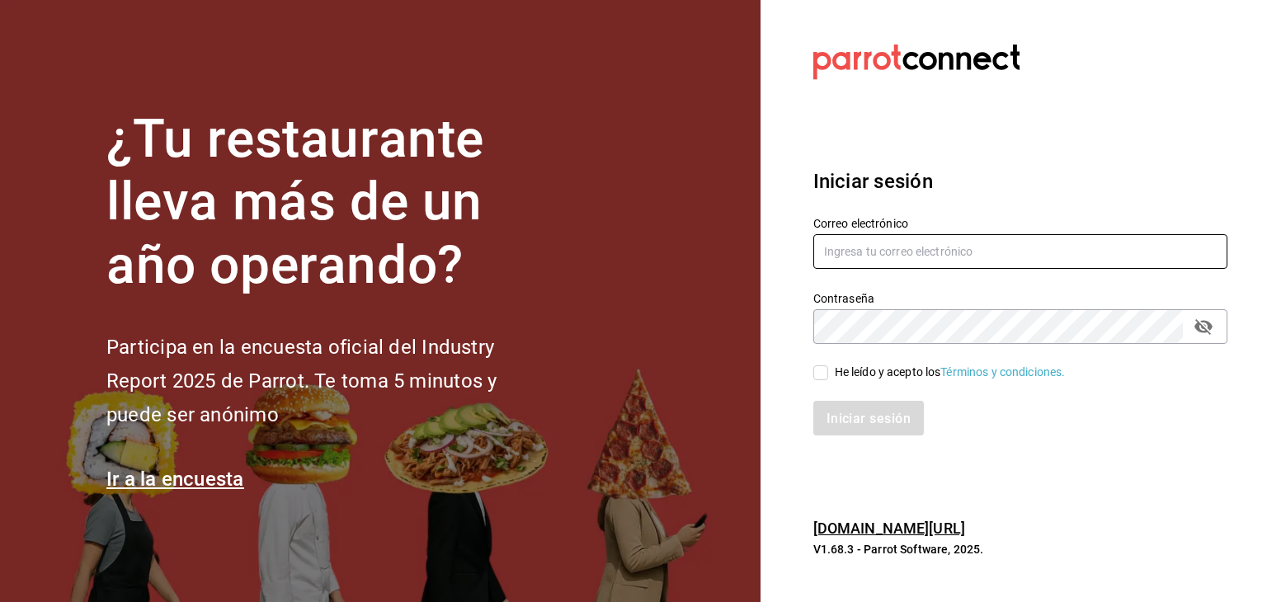
click at [920, 251] on input "text" at bounding box center [1021, 251] width 414 height 35
type input "cristian.mercado@grupocosteno.com"
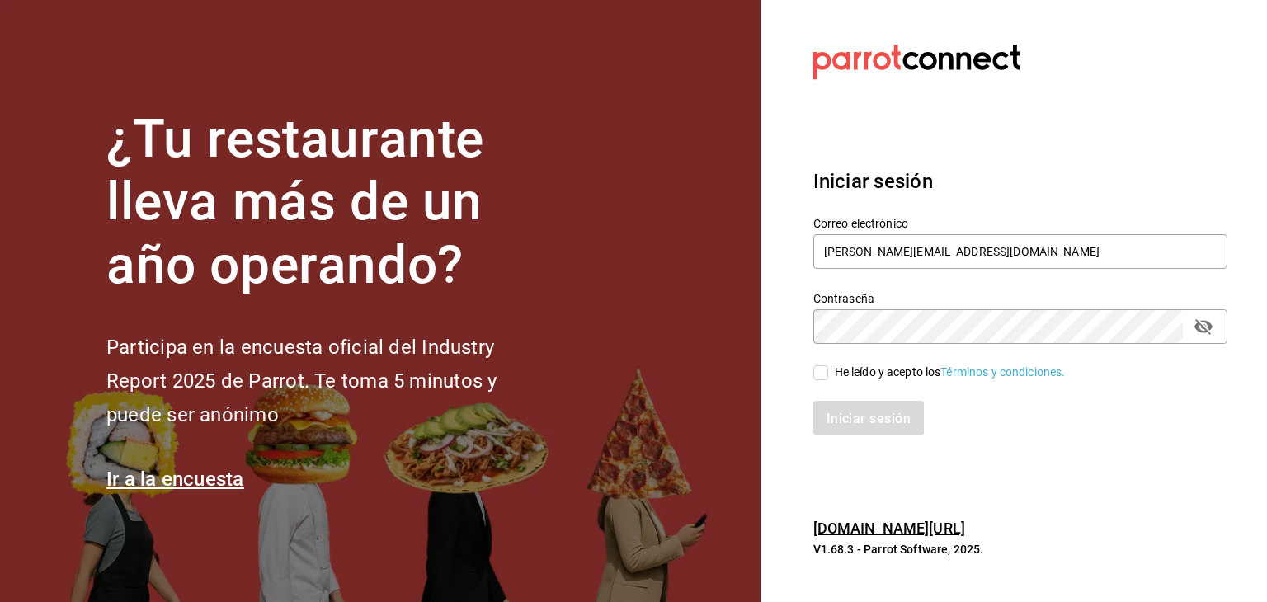
click at [825, 371] on input "He leído y acepto los Términos y condiciones." at bounding box center [821, 373] width 15 height 15
checkbox input "true"
click at [850, 403] on button "Iniciar sesión" at bounding box center [870, 418] width 112 height 35
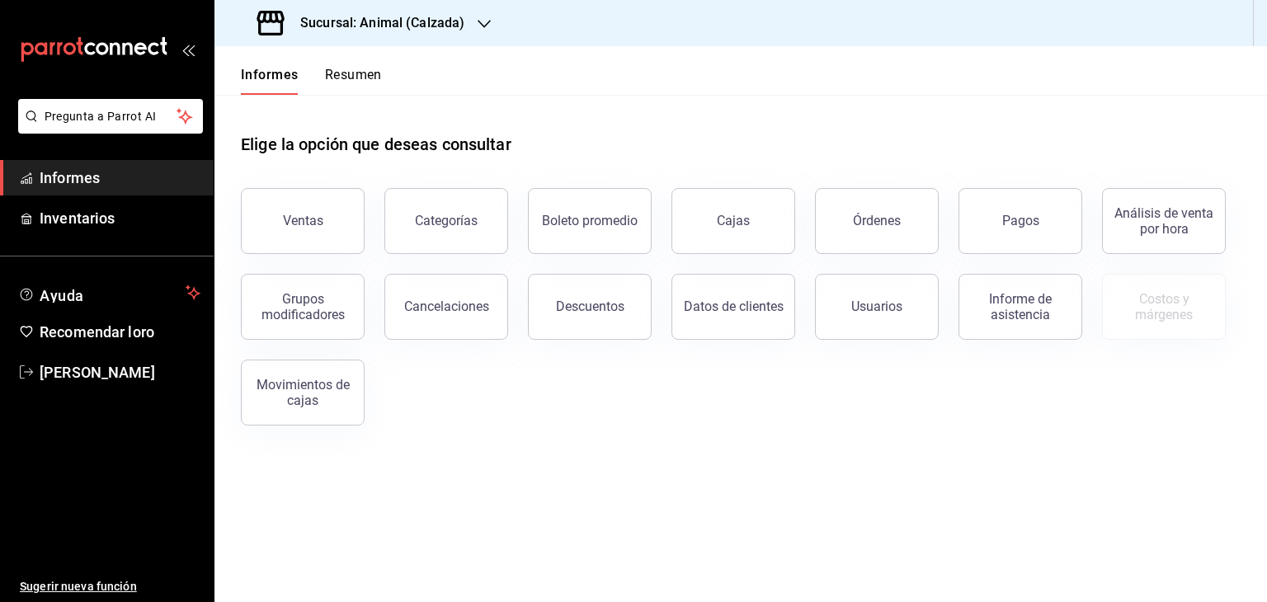
click at [479, 24] on icon "button" at bounding box center [484, 23] width 13 height 13
click at [383, 105] on div "Mochomos (Metepec)" at bounding box center [338, 108] width 221 height 17
click at [300, 222] on font "Ventas" at bounding box center [303, 221] width 40 height 16
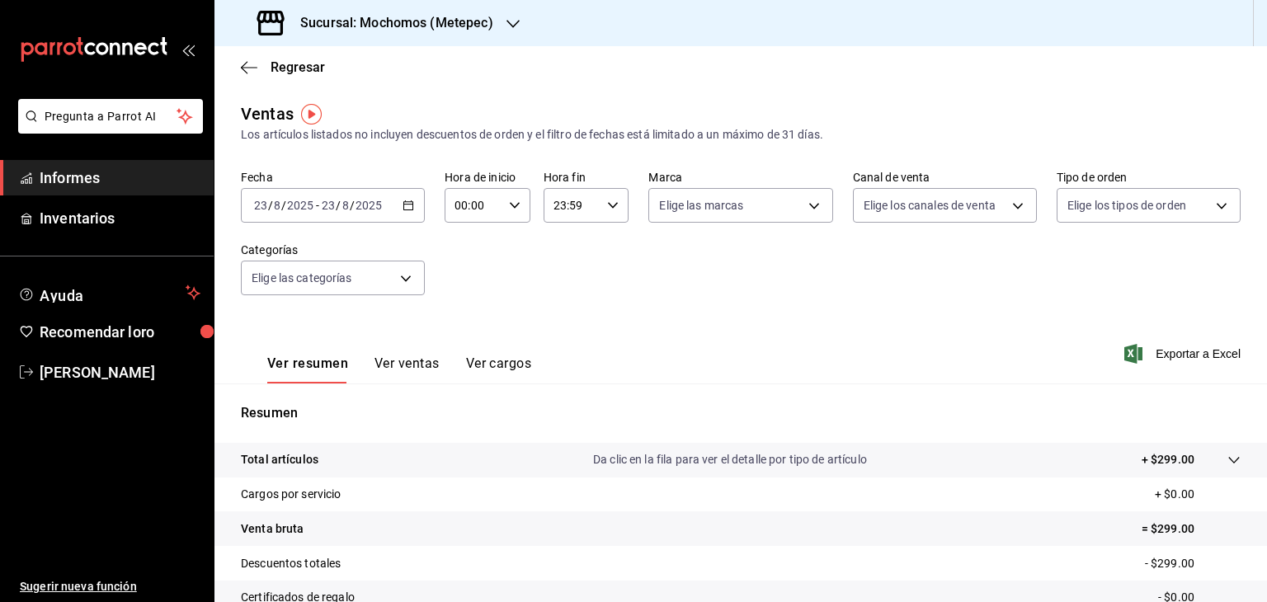
click at [404, 206] on icon "button" at bounding box center [409, 206] width 12 height 12
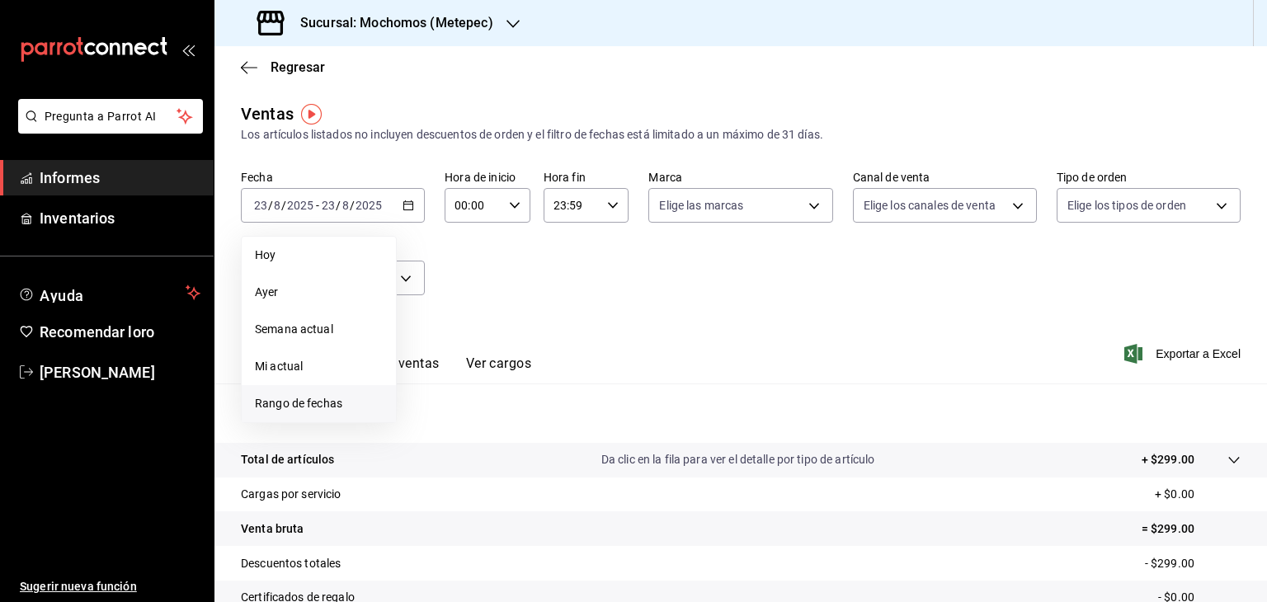
click at [284, 412] on span "Rango de fechas" at bounding box center [319, 403] width 128 height 17
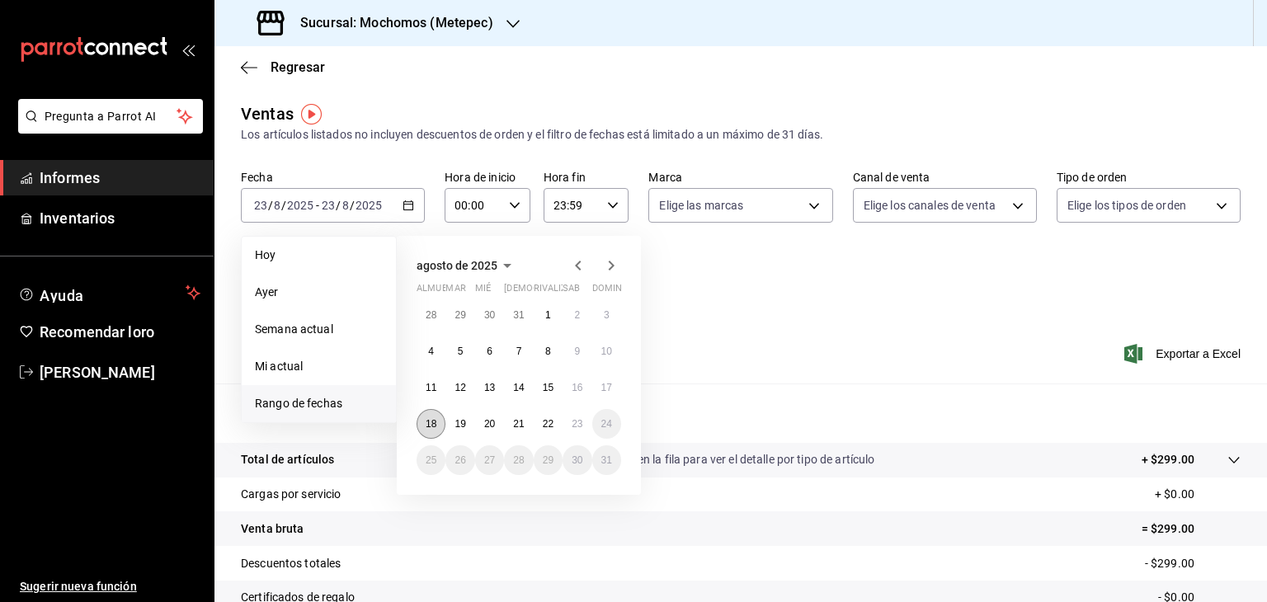
click at [429, 420] on font "18" at bounding box center [431, 424] width 11 height 12
click at [578, 424] on font "23" at bounding box center [577, 424] width 11 height 12
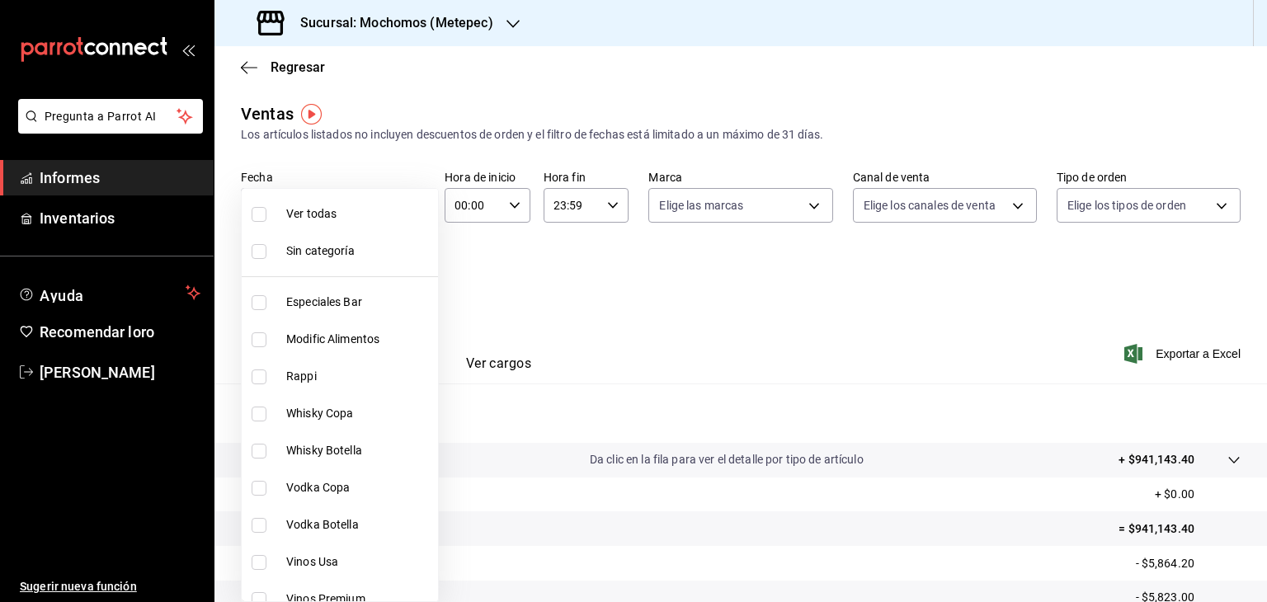
click at [408, 275] on body "Pregunta a Parrot AI Informes Inventarios Ayuda Recomendar loro [PERSON_NAME] S…" at bounding box center [633, 301] width 1267 height 602
click at [351, 207] on span "Ver todos" at bounding box center [405, 213] width 238 height 17
type input "c9cbc288-c827-488d-81f5-370afefb1912,46081463-7037-4dd2-a9ab-e56ff6a8fa7c,bf958…"
checkbox input "true"
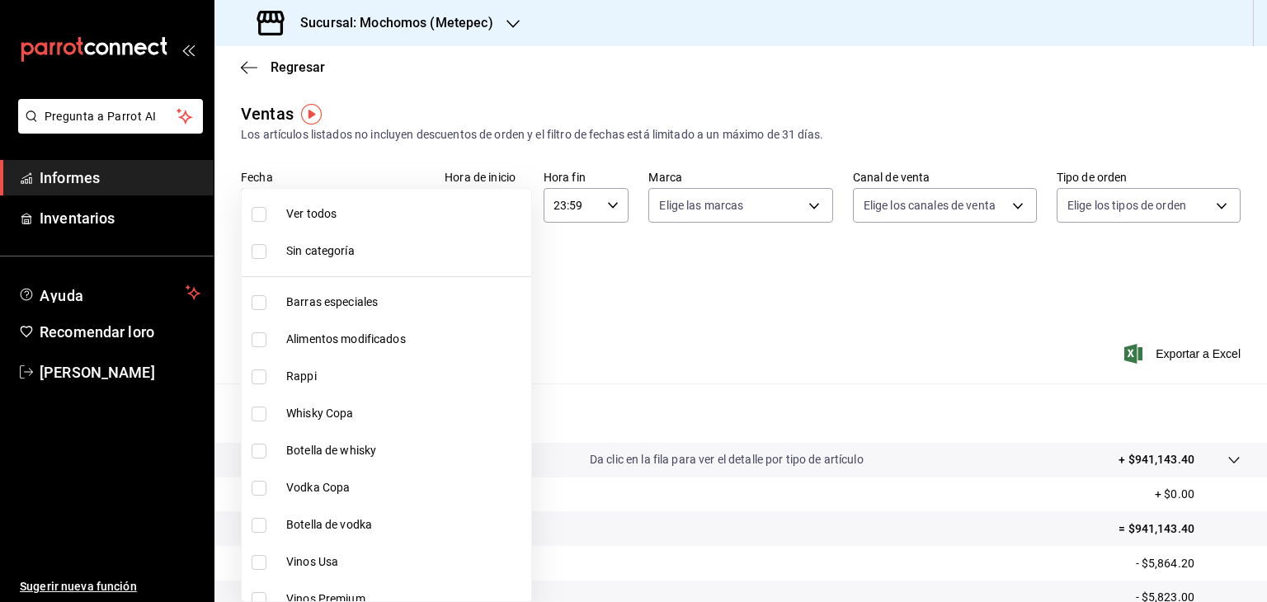
checkbox input "true"
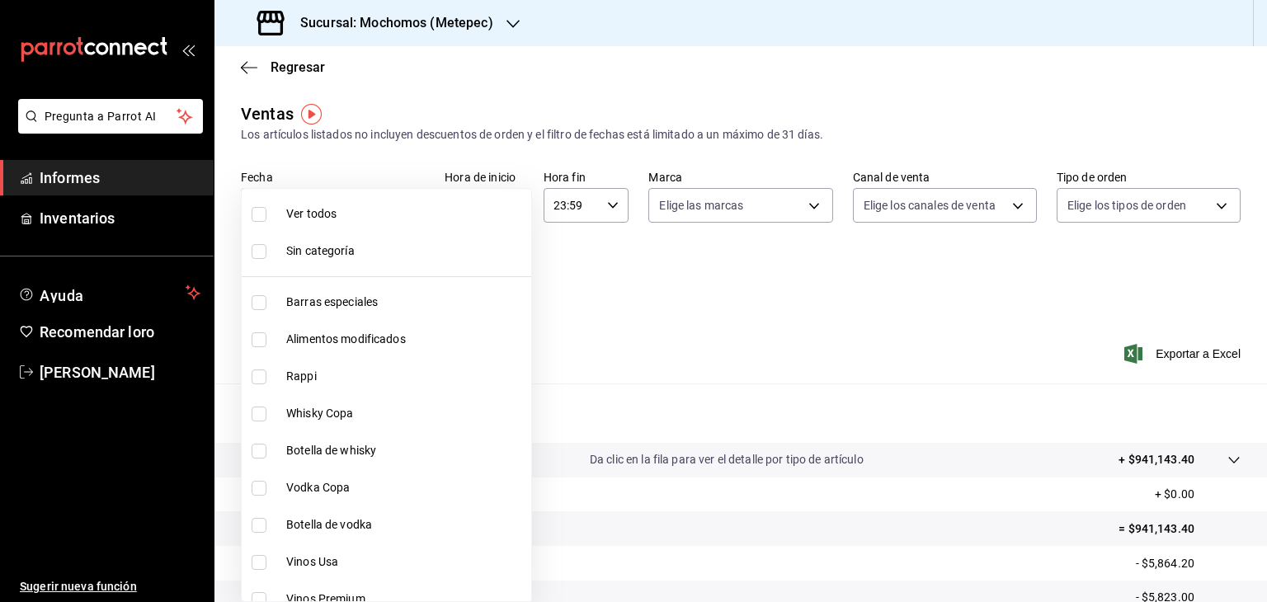
checkbox input "true"
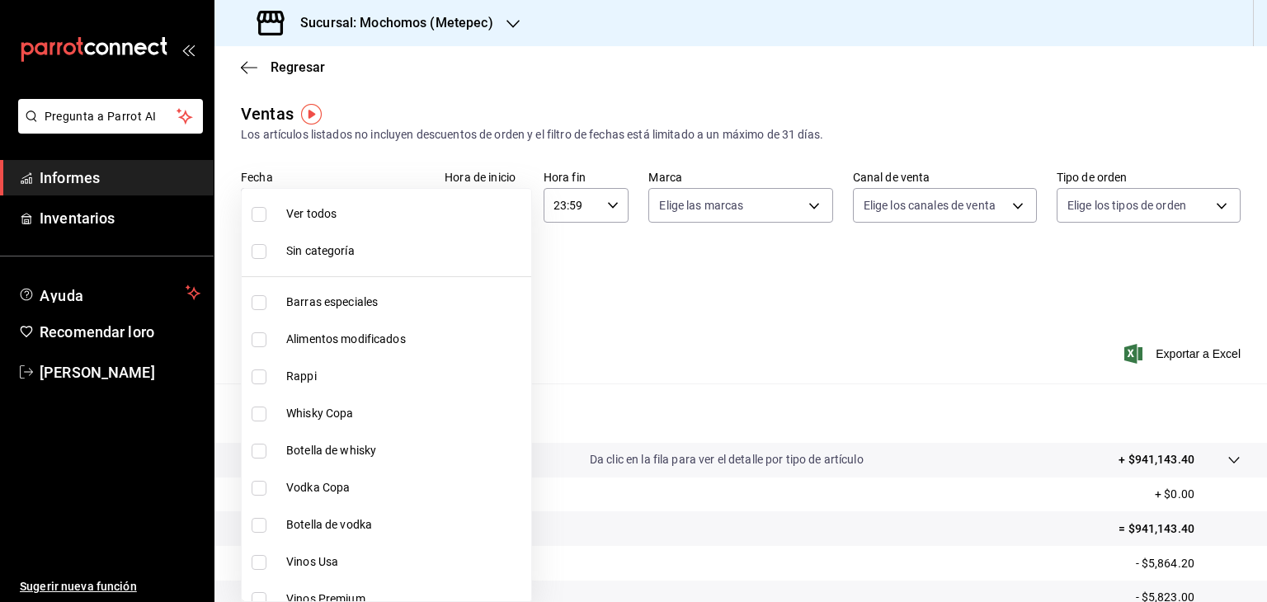
checkbox input "true"
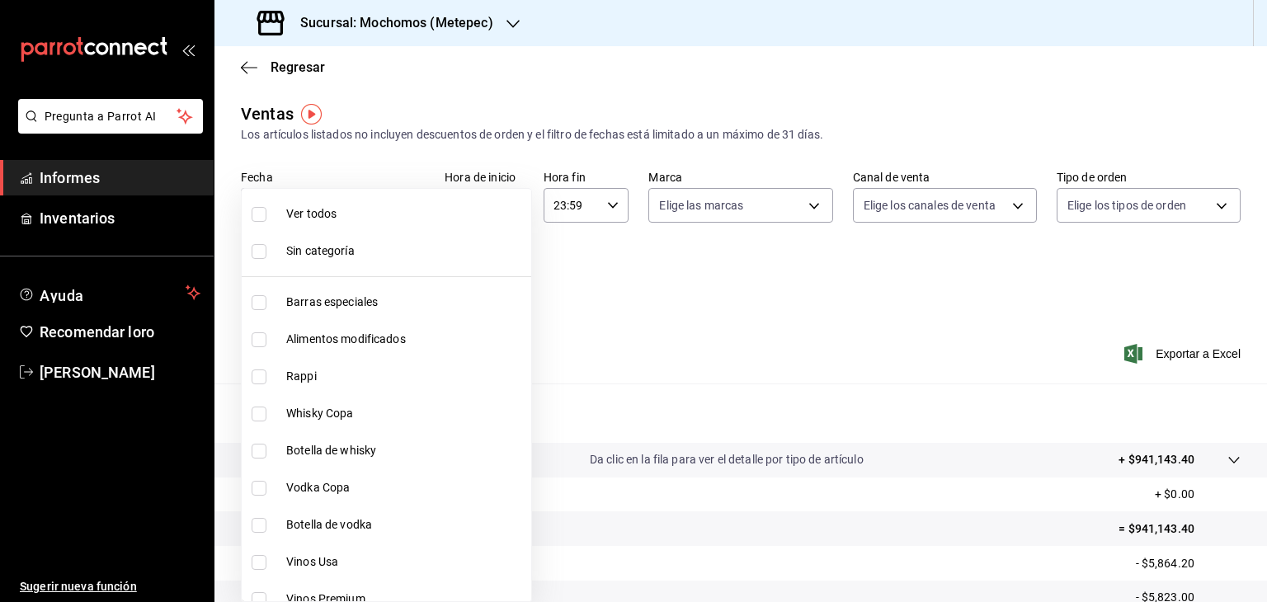
checkbox input "true"
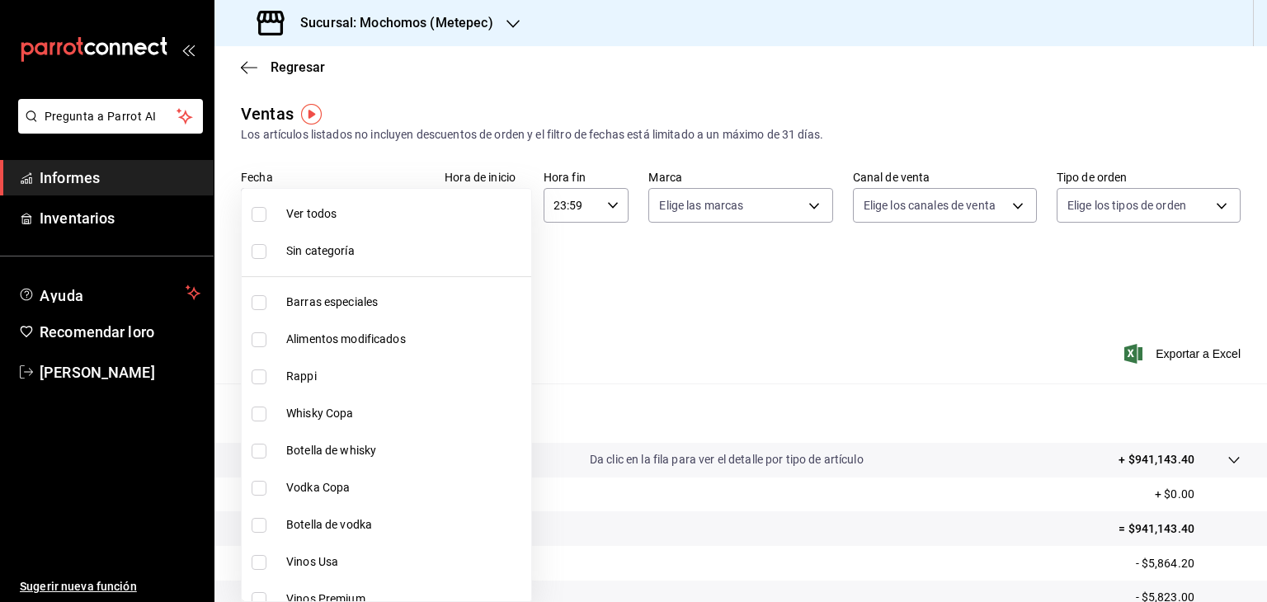
checkbox input "true"
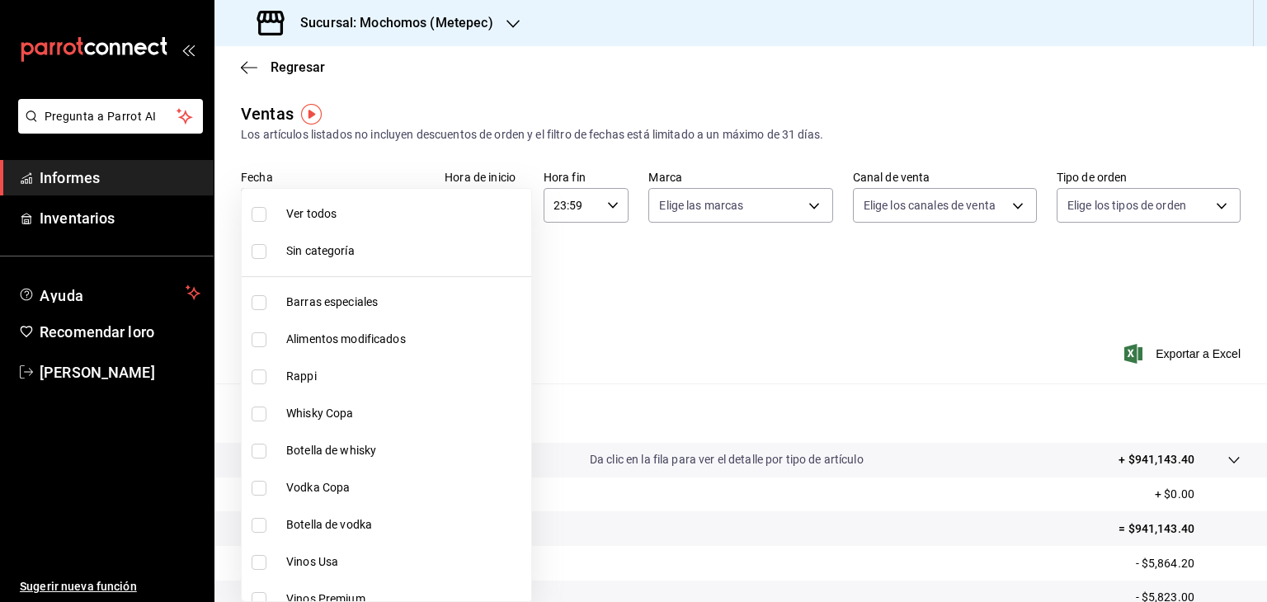
checkbox input "true"
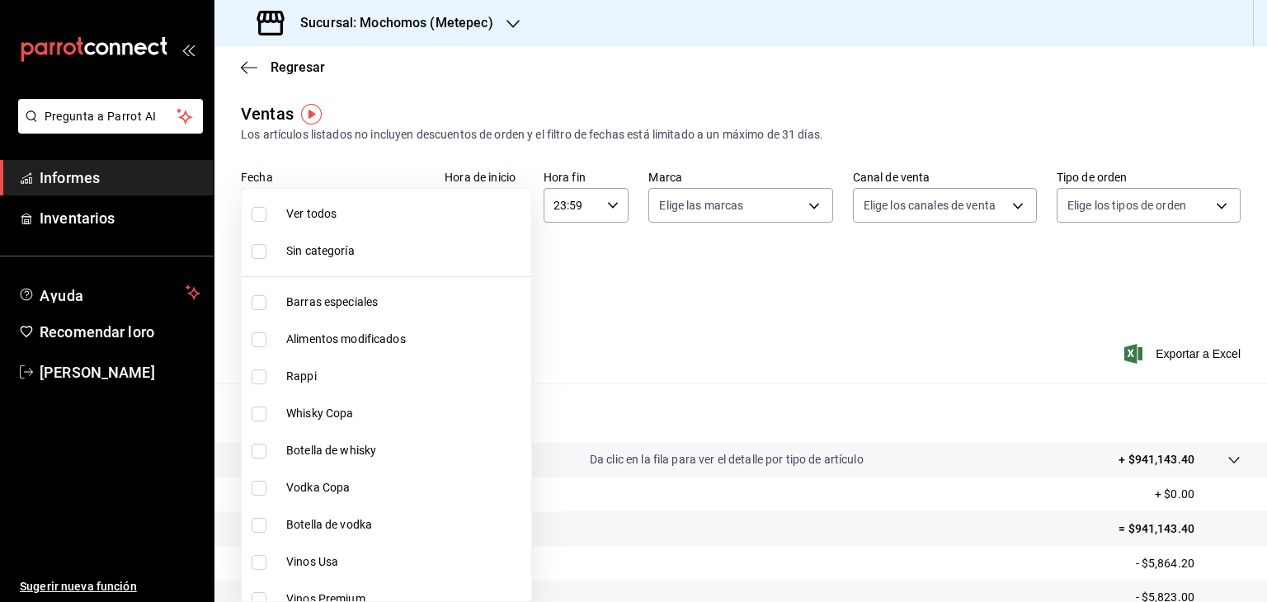
checkbox input "true"
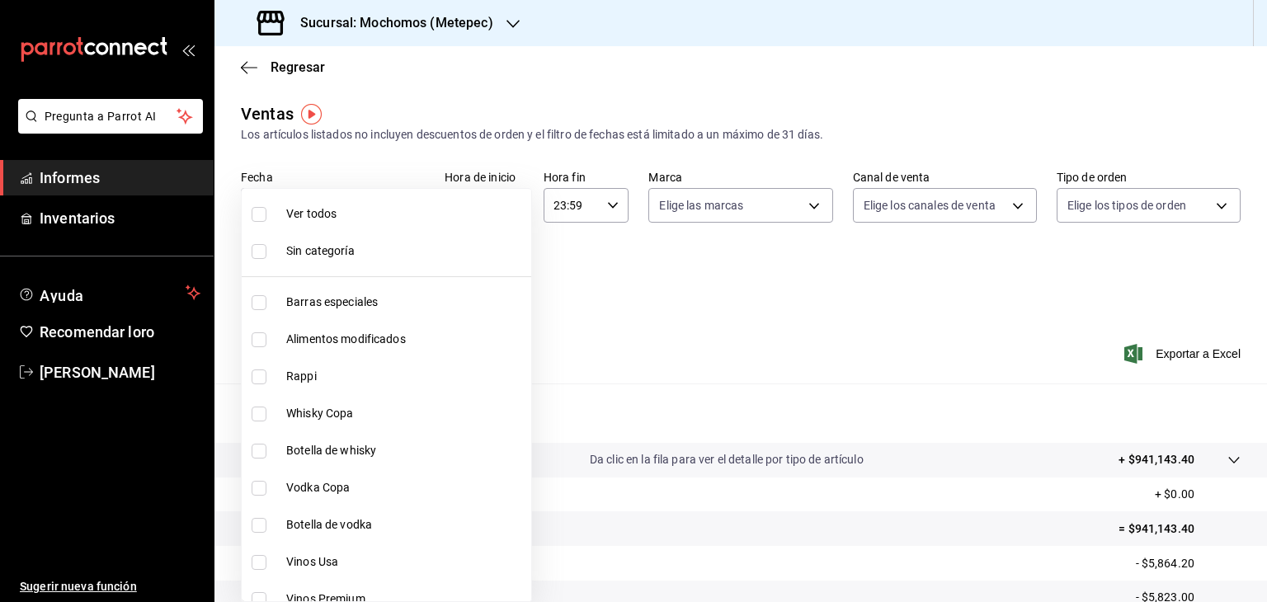
checkbox input "true"
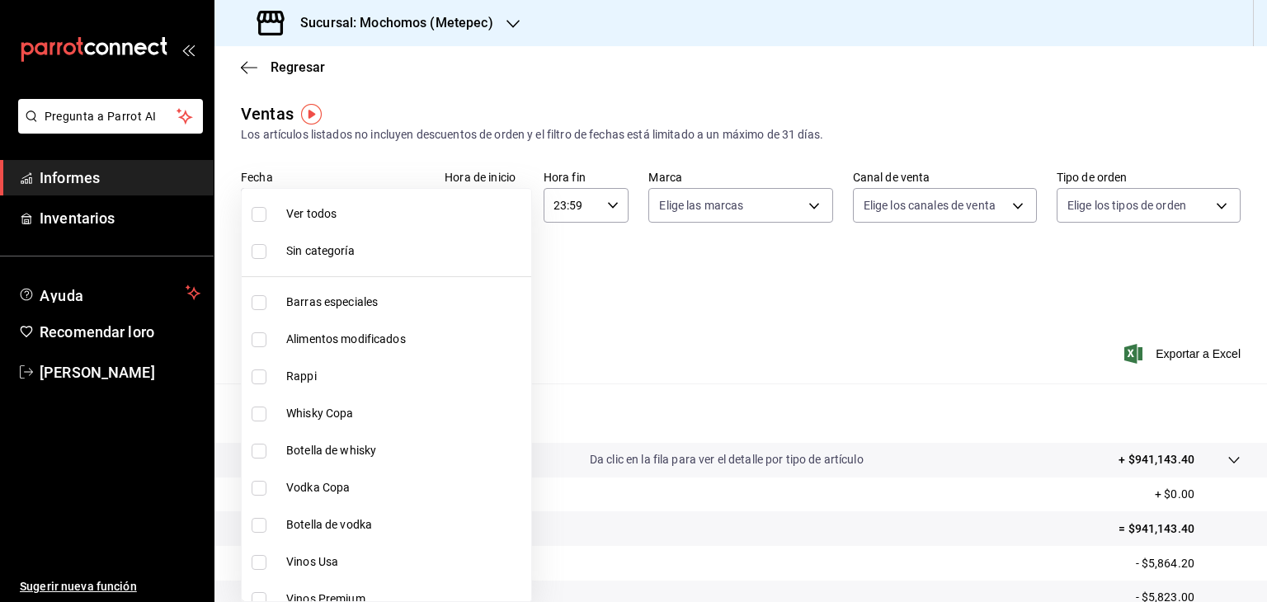
checkbox input "true"
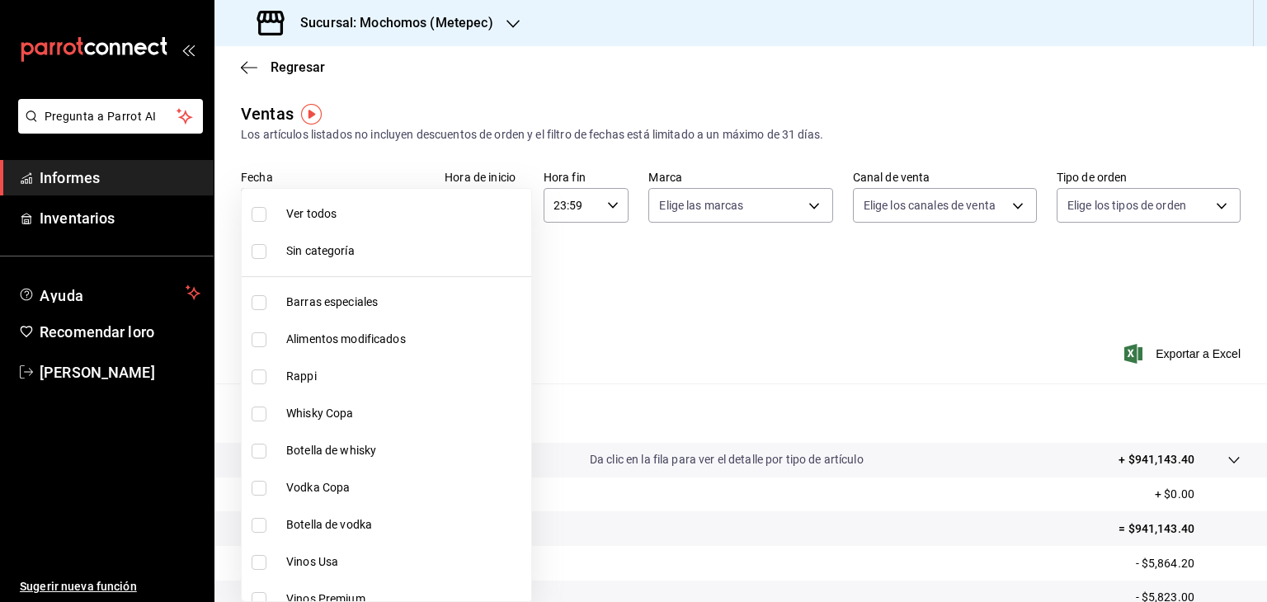
checkbox input "true"
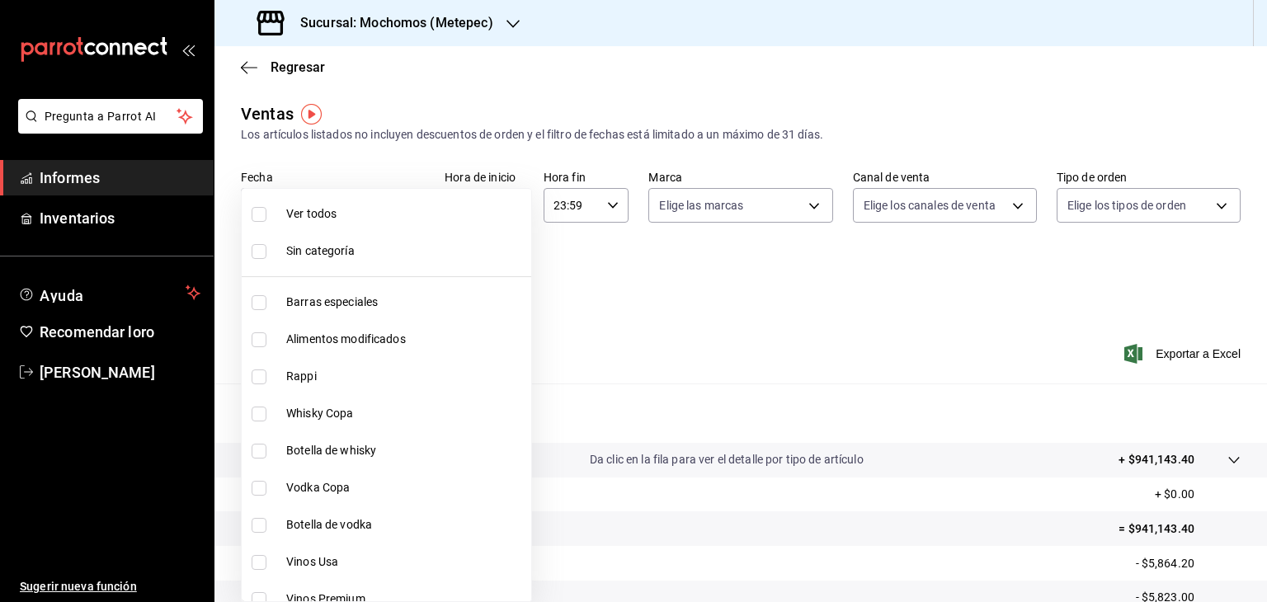
checkbox input "true"
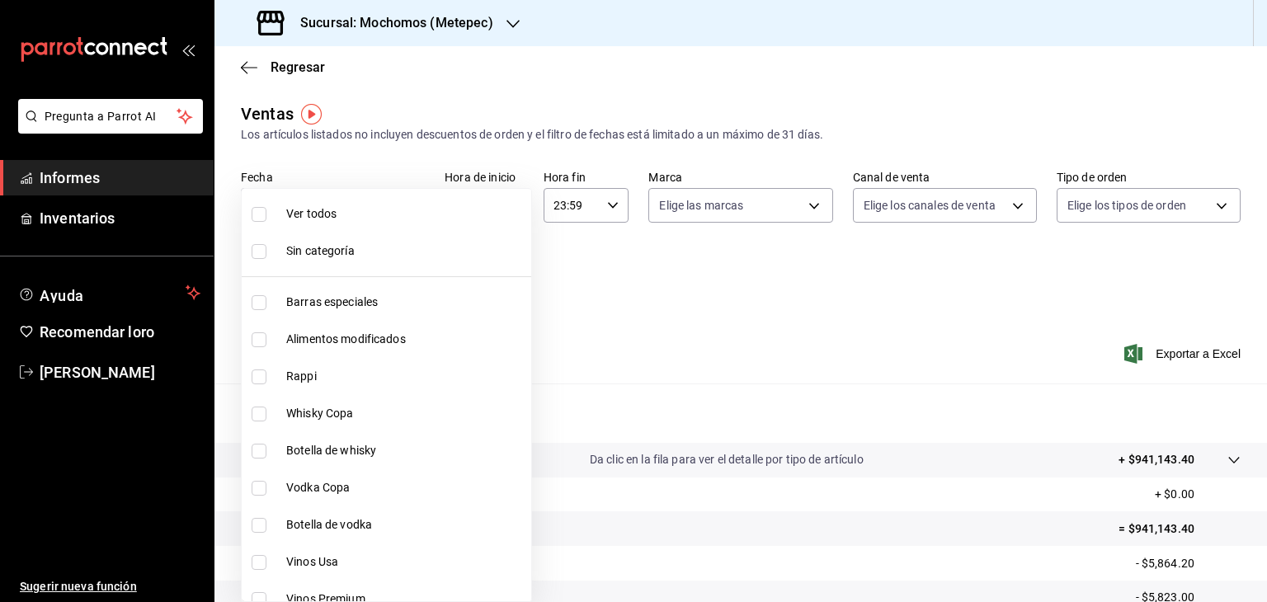
checkbox input "true"
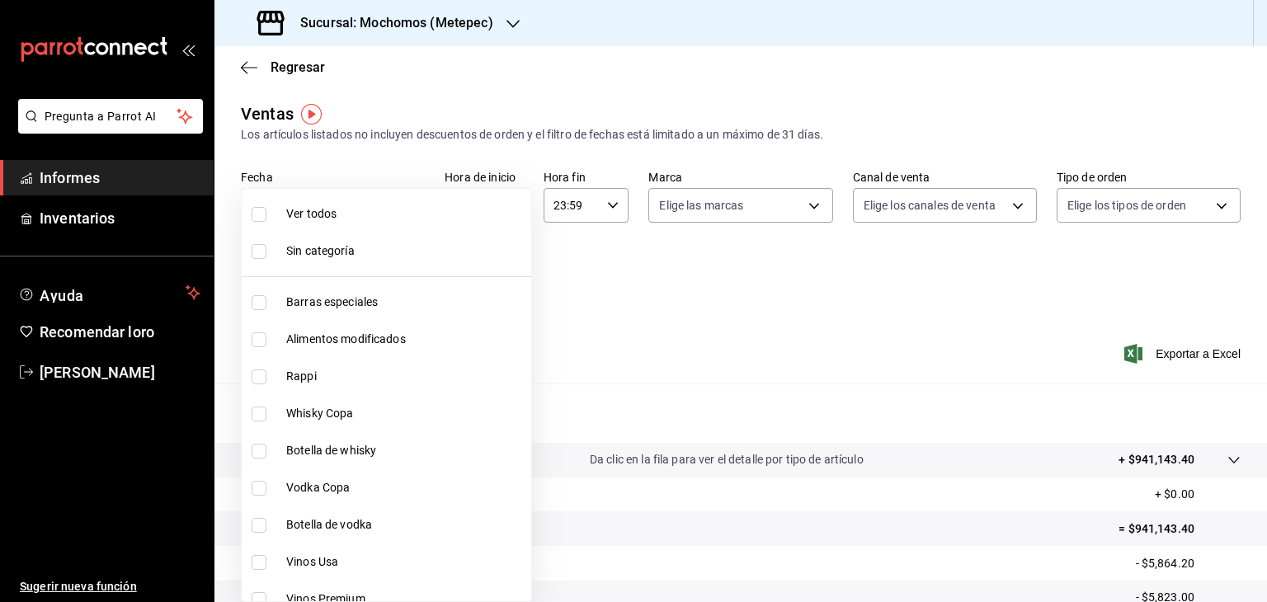
checkbox input "true"
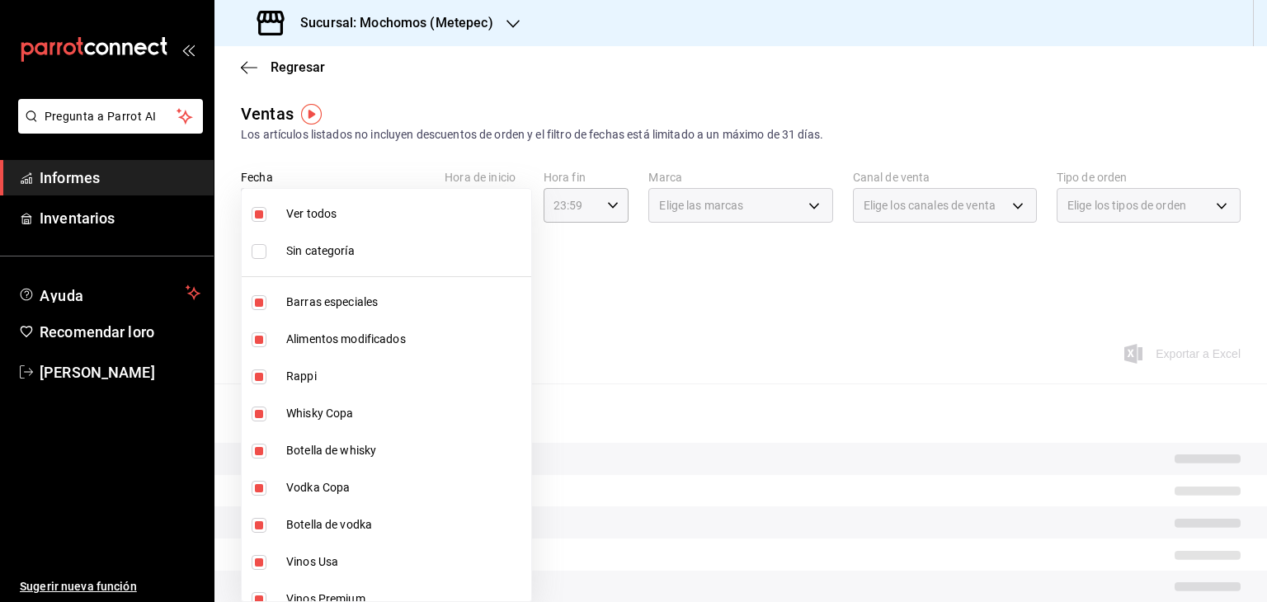
click at [520, 191] on div at bounding box center [633, 301] width 1267 height 602
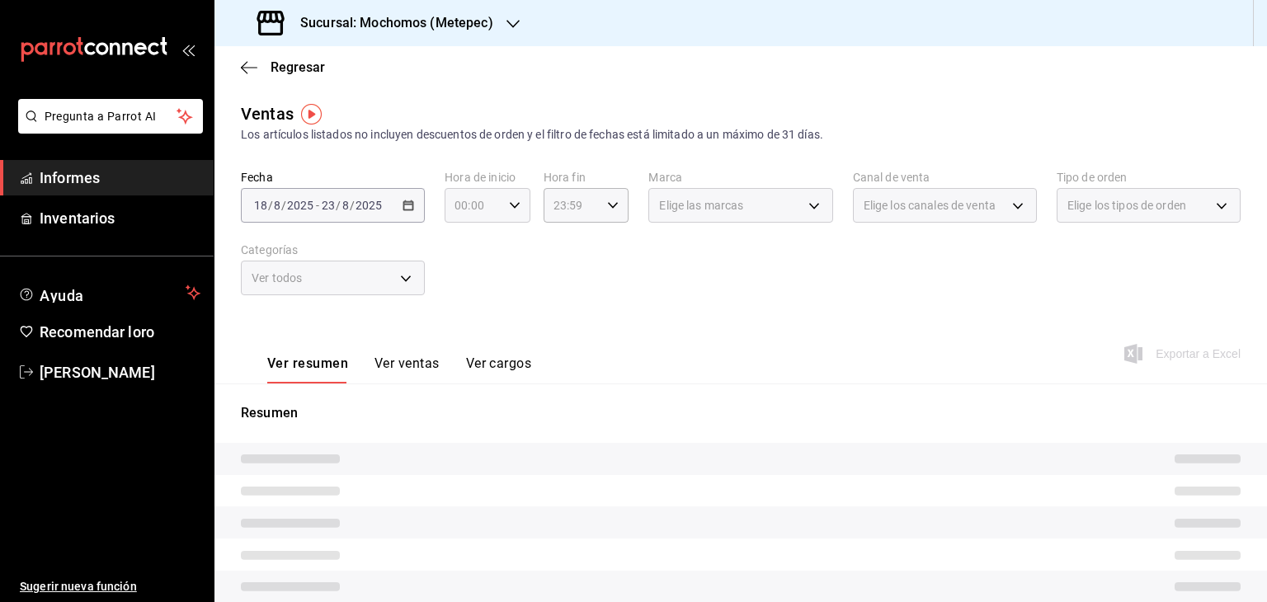
click at [512, 202] on icon "button" at bounding box center [515, 206] width 12 height 12
click at [470, 289] on span "05" at bounding box center [463, 291] width 16 height 13
type input "05:00"
click at [590, 216] on div at bounding box center [633, 301] width 1267 height 602
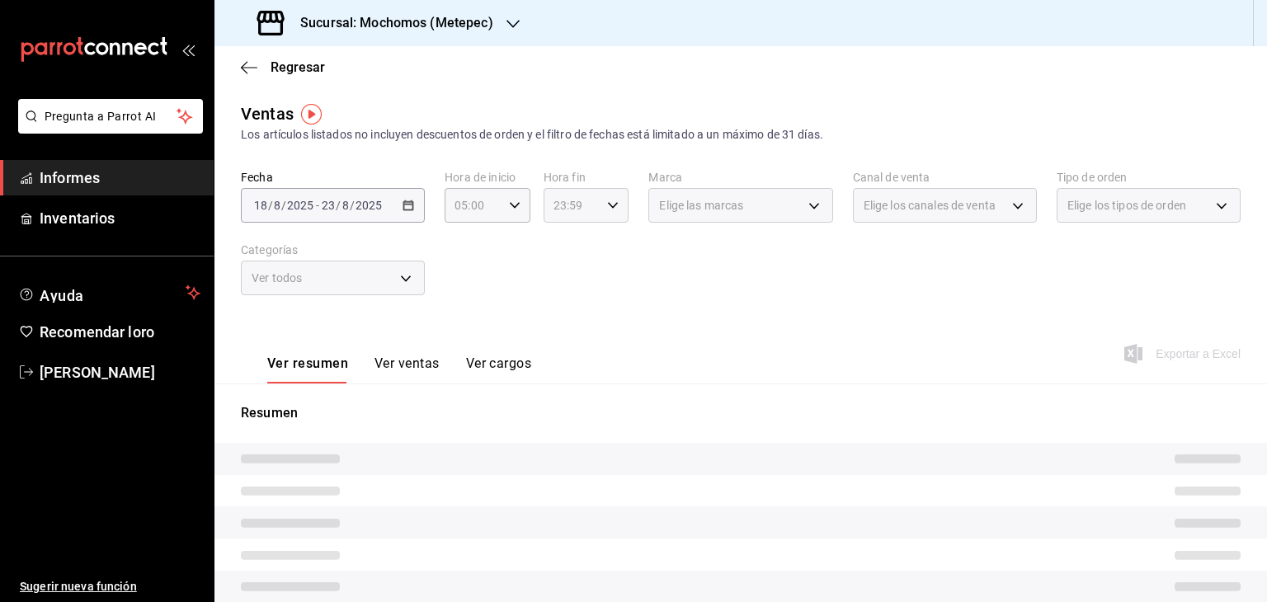
click at [607, 209] on icon "button" at bounding box center [613, 206] width 12 height 12
click at [555, 345] on font "05" at bounding box center [560, 343] width 13 height 13
click at [608, 239] on button "00" at bounding box center [602, 247] width 35 height 33
type input "05:00"
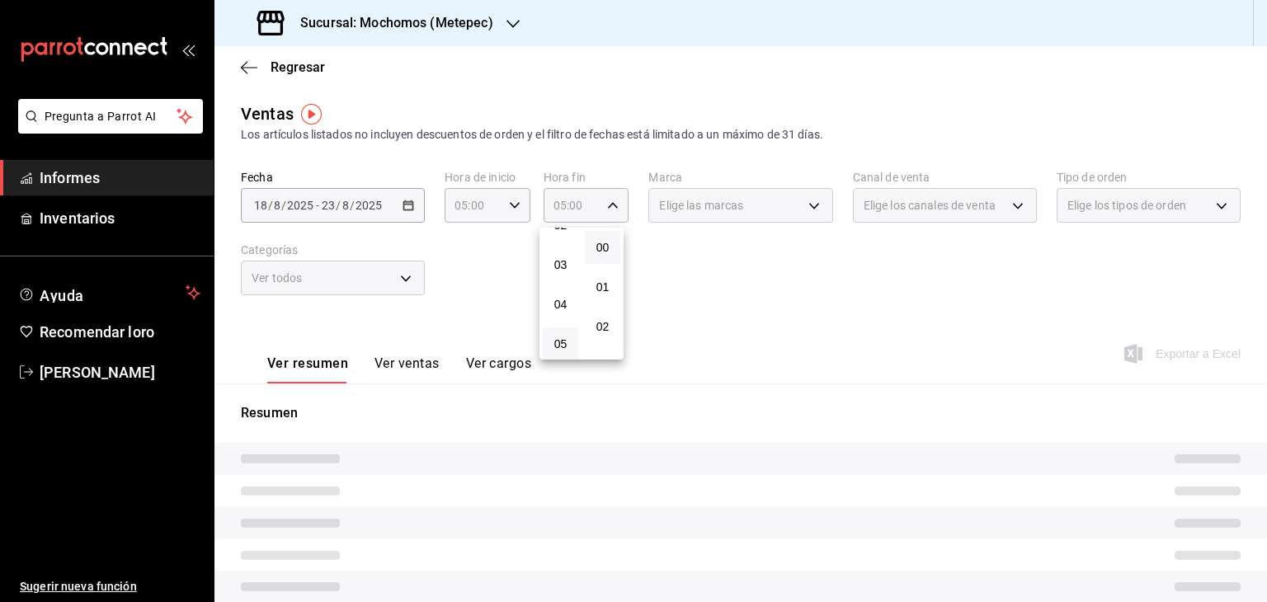
click at [732, 271] on div at bounding box center [633, 301] width 1267 height 602
click at [811, 199] on div "Elige las marcas" at bounding box center [741, 205] width 184 height 35
click at [804, 205] on div "Elige las marcas" at bounding box center [741, 205] width 184 height 35
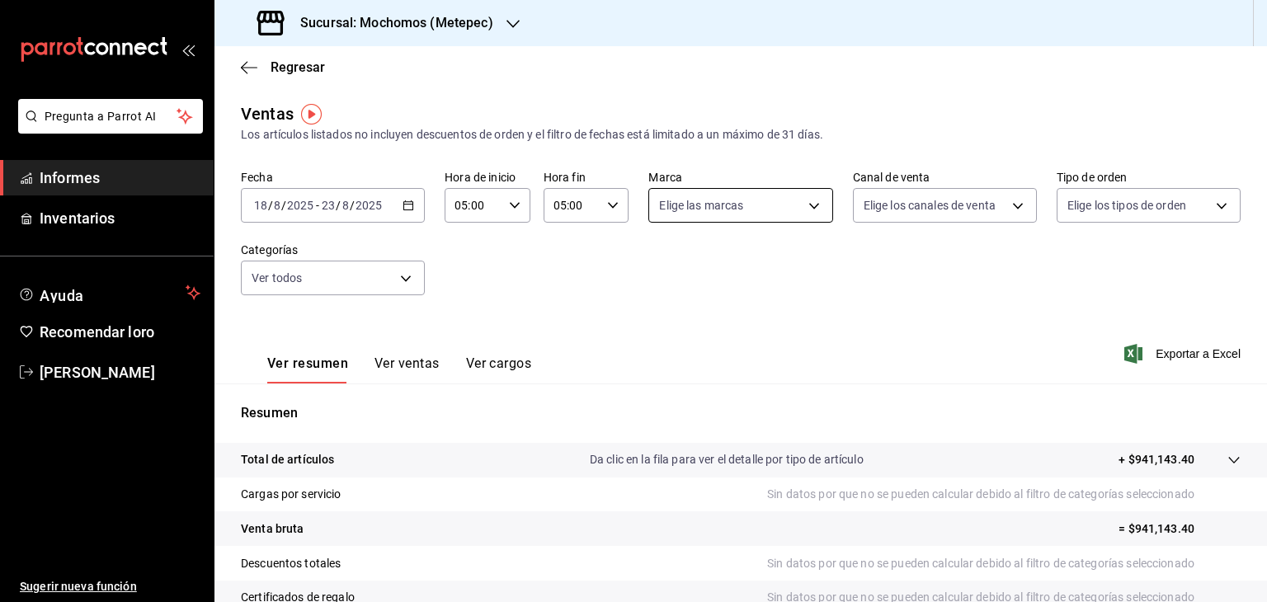
click at [812, 205] on body "Pregunta a Parrot AI Informes Inventarios Ayuda Recomendar loro [PERSON_NAME] S…" at bounding box center [633, 301] width 1267 height 602
click at [730, 318] on font "Mochomos (Metepec)" at bounding box center [746, 324] width 114 height 13
type input "2365f74e-aa6b-4392-bdf2-72765591bddf"
checkbox input "true"
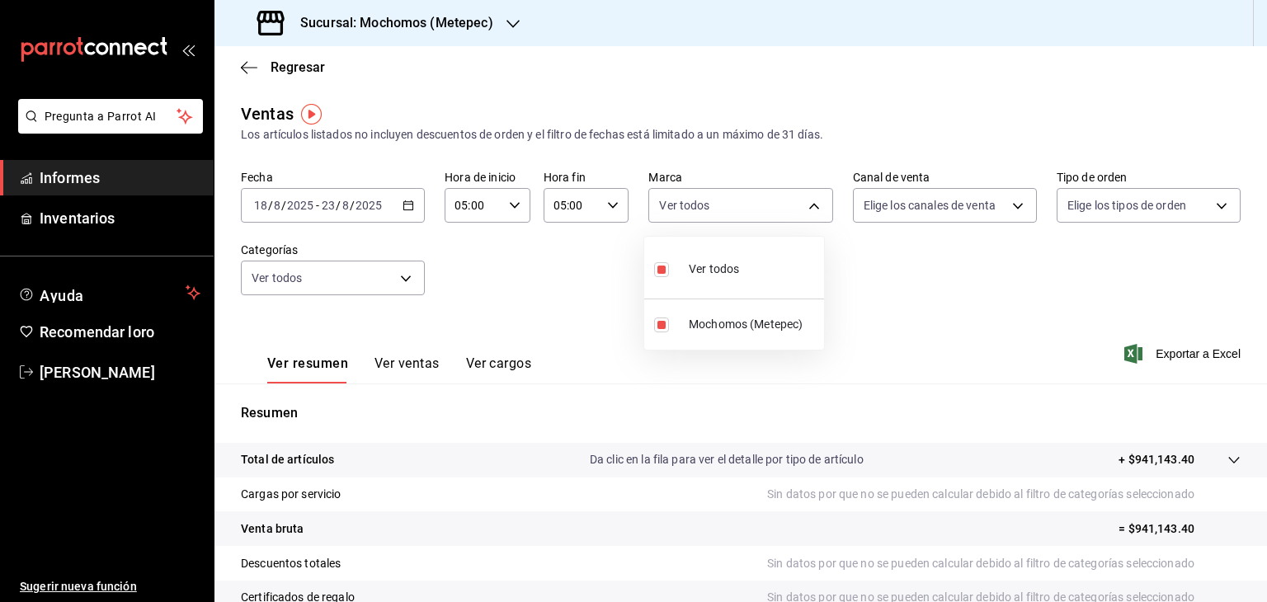
click at [968, 205] on div at bounding box center [633, 301] width 1267 height 602
click at [979, 209] on body "Pregunta a Parrot AI Informes Inventarios Ayuda Recomendar loro [PERSON_NAME] S…" at bounding box center [633, 301] width 1267 height 602
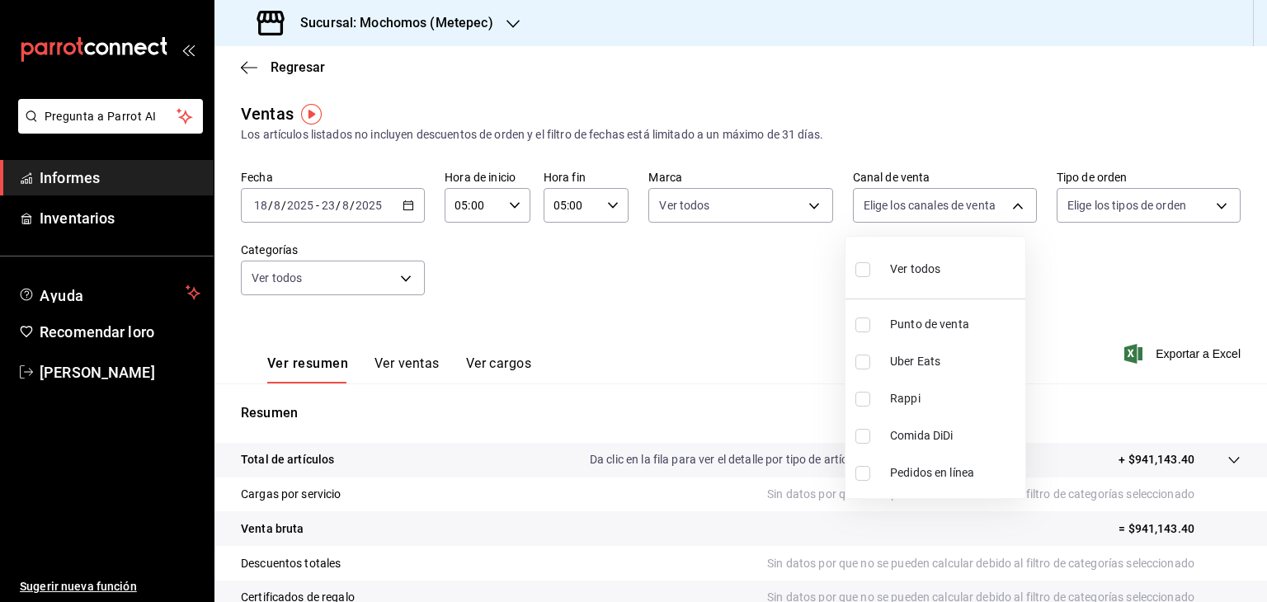
click at [930, 262] on font "Ver todos" at bounding box center [915, 268] width 50 height 13
type input "PARROT,UBER_EATS,RAPPI,DIDI_FOOD,ONLINE"
checkbox input "true"
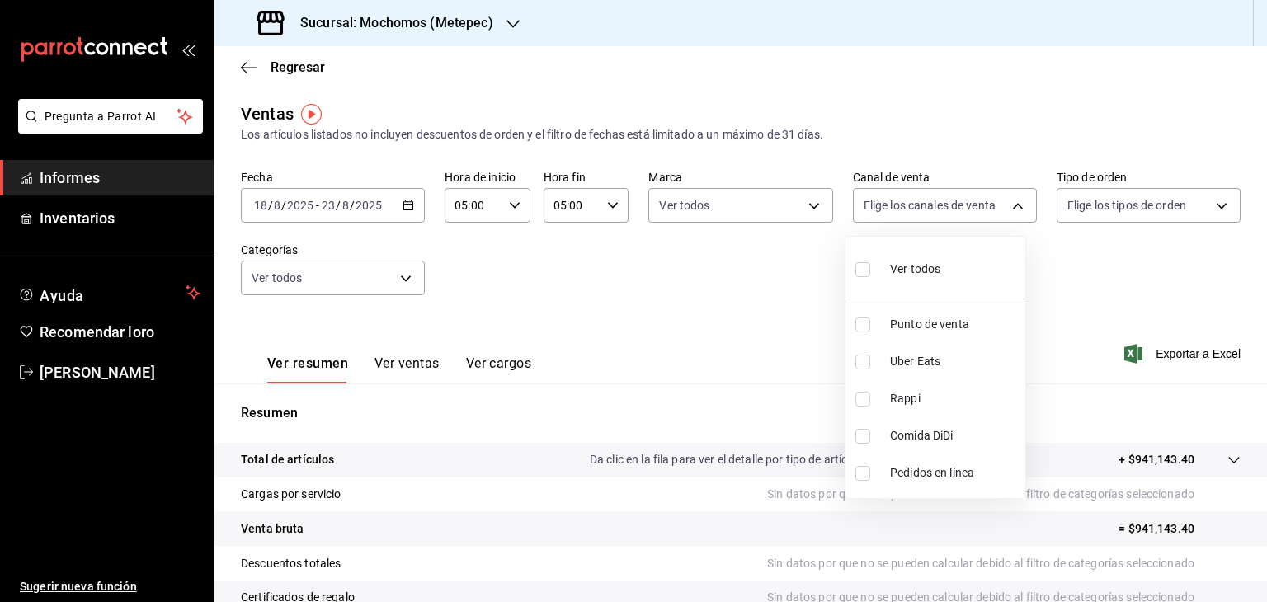
checkbox input "true"
click at [1082, 219] on div at bounding box center [633, 301] width 1267 height 602
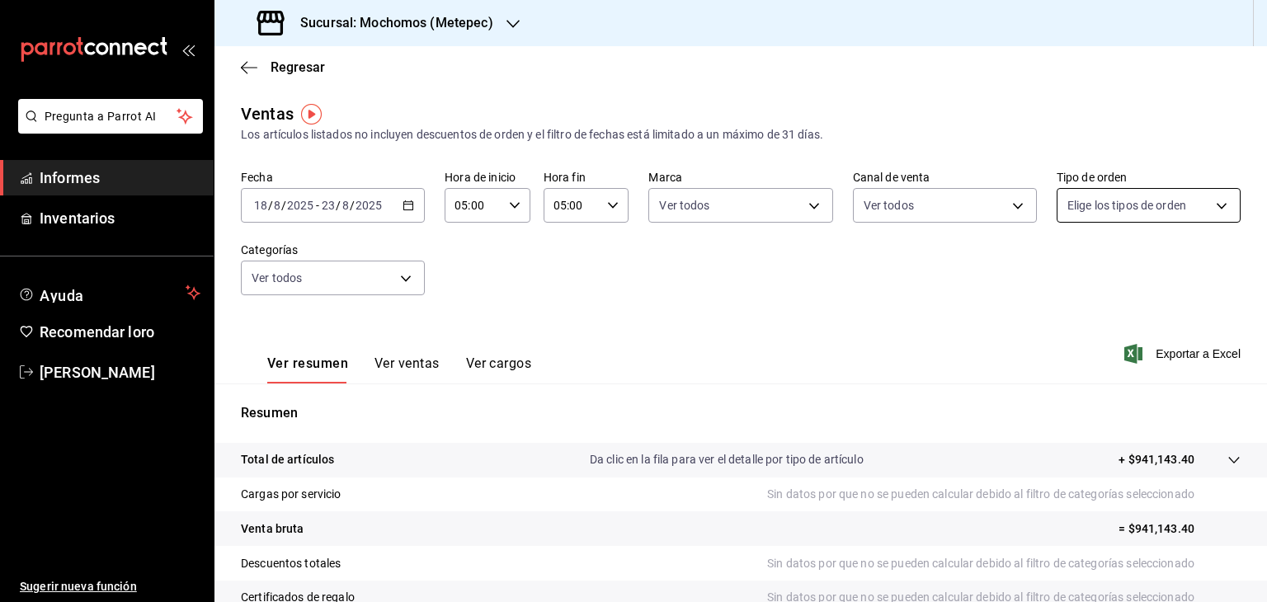
click at [1102, 205] on body "Pregunta a Parrot AI Informes Inventarios Ayuda Recomendar loro [PERSON_NAME] S…" at bounding box center [633, 301] width 1267 height 602
click at [1097, 264] on font "Ver todos" at bounding box center [1117, 268] width 50 height 13
type input "3a236ed8-2e24-47ca-8e59-ead494492482,da8509e8-5fca-4f62-958e-973104937870,EXTER…"
checkbox input "true"
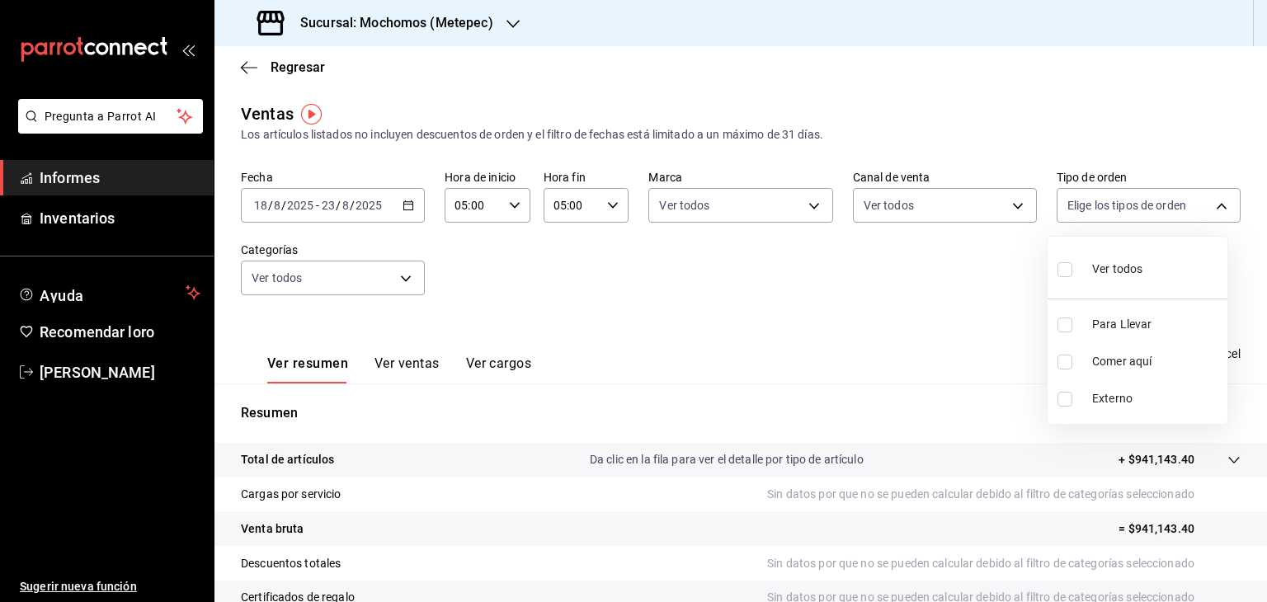
checkbox input "true"
click at [348, 281] on div at bounding box center [633, 301] width 1267 height 602
click at [348, 281] on body "Pregunta a Parrot AI Informes Inventarios Ayuda Recomendar loro [PERSON_NAME] S…" at bounding box center [633, 301] width 1267 height 602
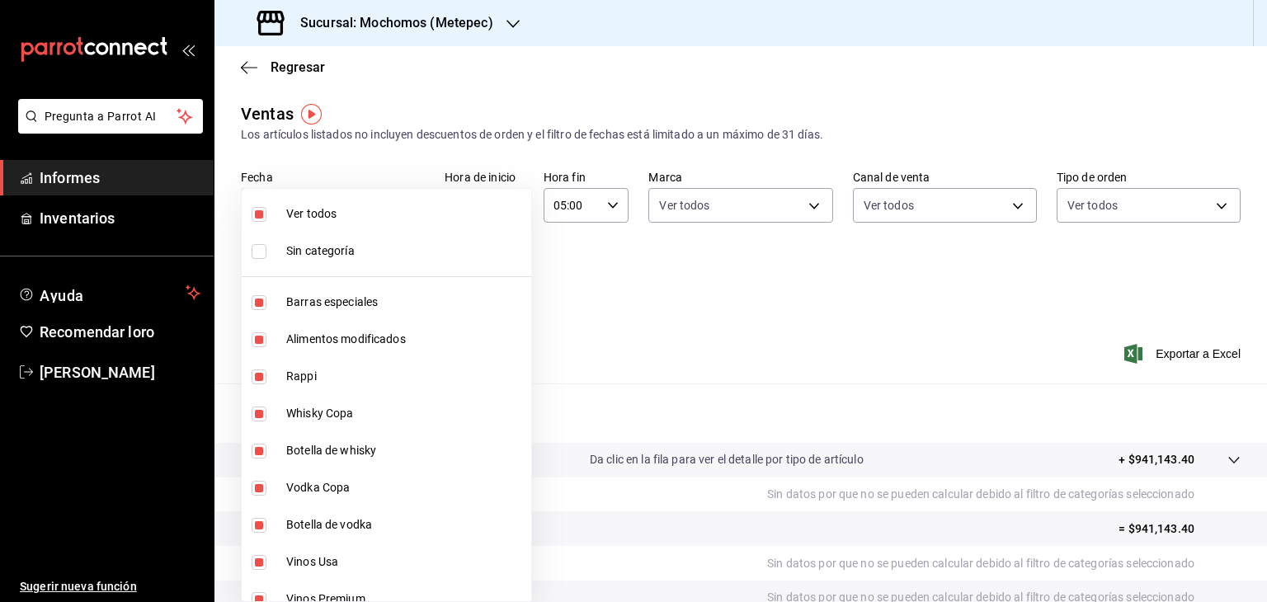
click at [600, 313] on div at bounding box center [633, 301] width 1267 height 602
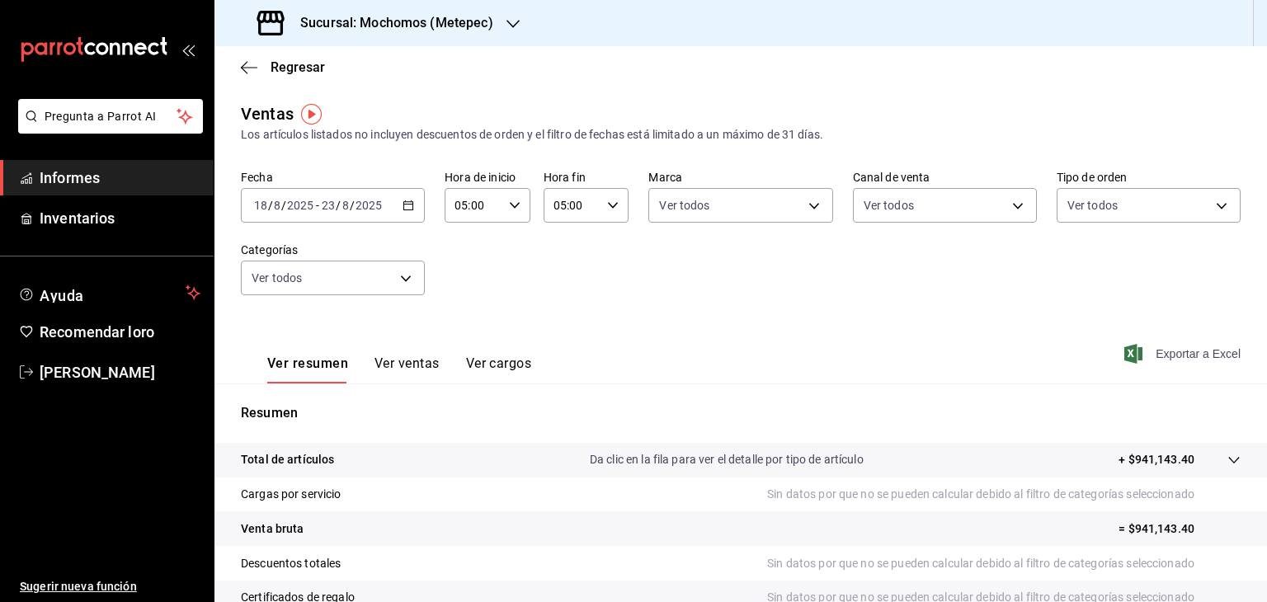
click at [1193, 352] on font "Exportar a Excel" at bounding box center [1198, 353] width 85 height 13
